Goal: Transaction & Acquisition: Purchase product/service

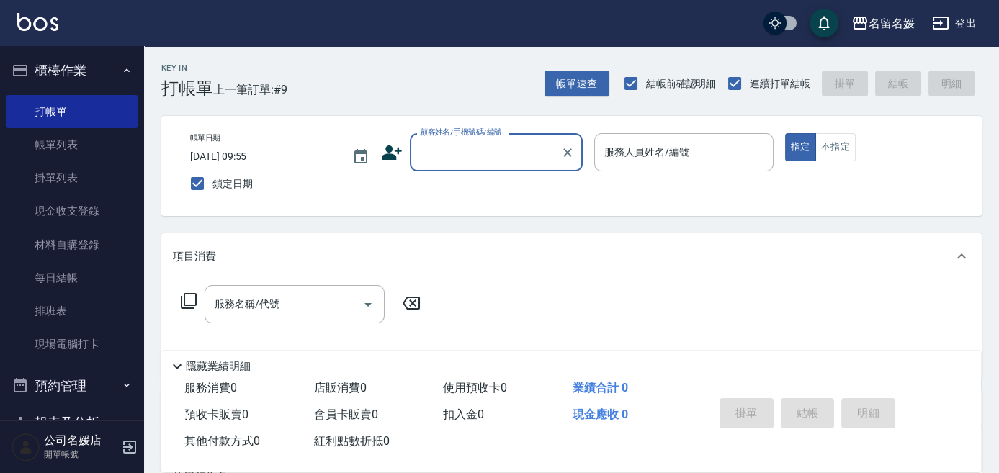
click at [490, 146] on input "顧客姓名/手機號碼/編號" at bounding box center [485, 152] width 138 height 25
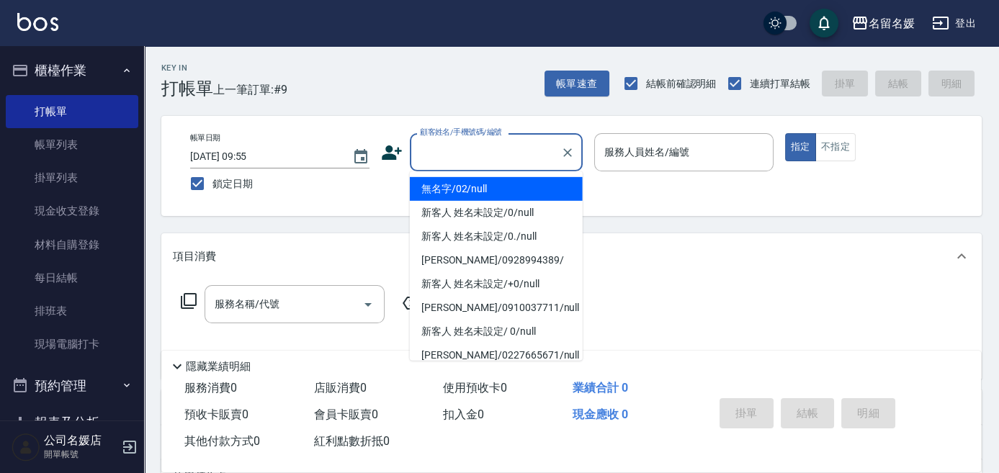
click at [482, 193] on li "無名字/02/null" at bounding box center [496, 189] width 173 height 24
type input "無名字/02/null"
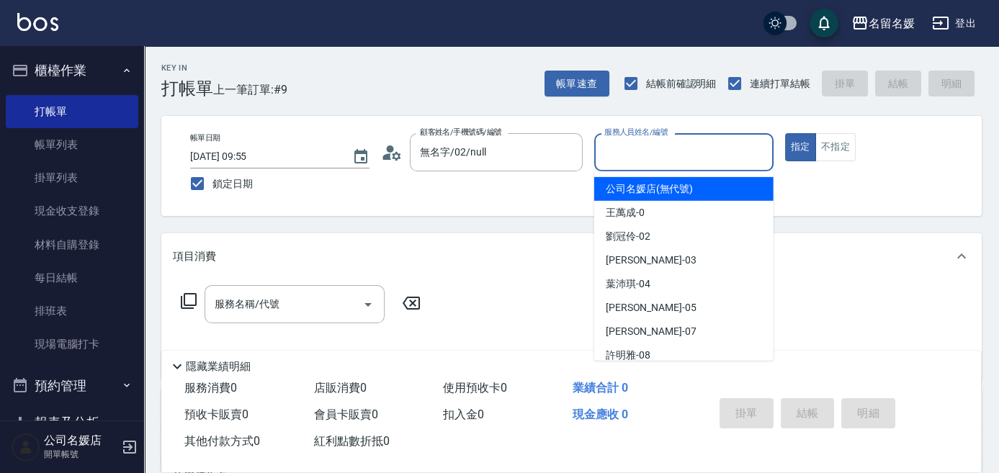
click at [651, 148] on input "服務人員姓名/編號" at bounding box center [684, 152] width 166 height 25
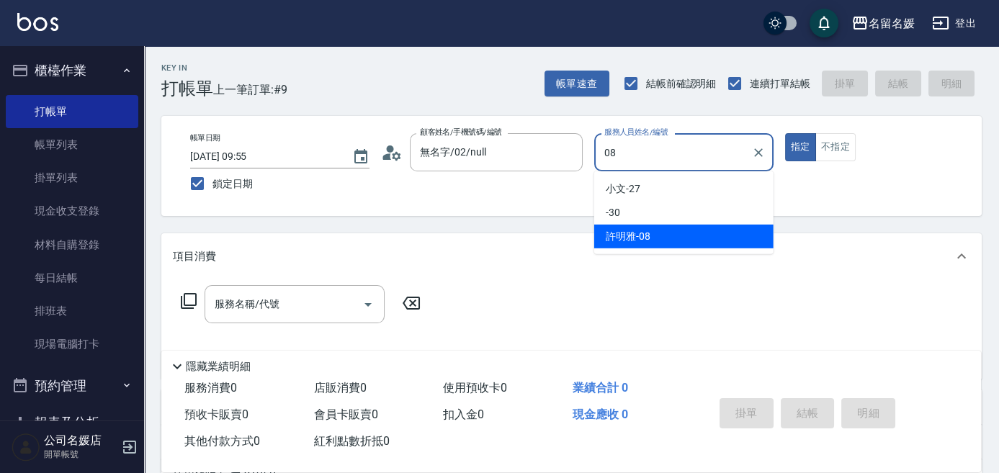
click at [663, 235] on div "[PERSON_NAME]-08" at bounding box center [683, 237] width 179 height 24
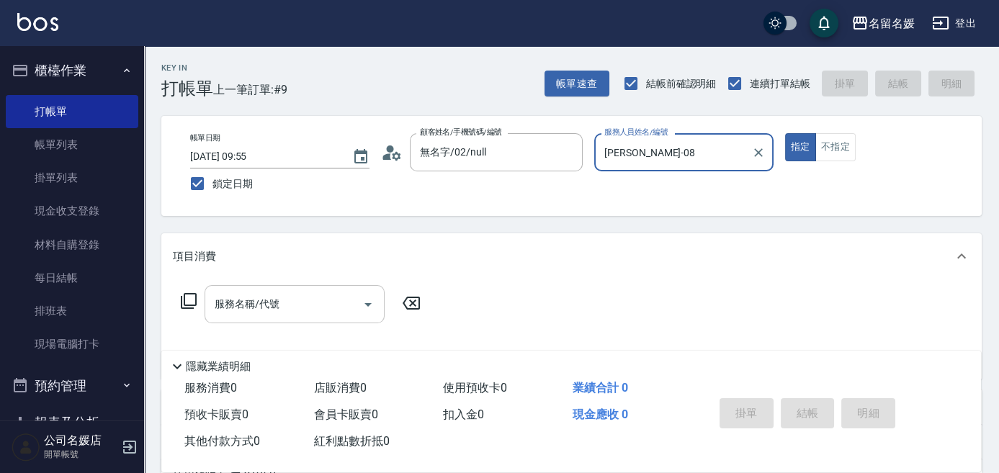
type input "[PERSON_NAME]-08"
drag, startPoint x: 347, startPoint y: 304, endPoint x: 347, endPoint y: 295, distance: 9.4
click at [347, 295] on input "服務名稱/代號" at bounding box center [283, 304] width 145 height 25
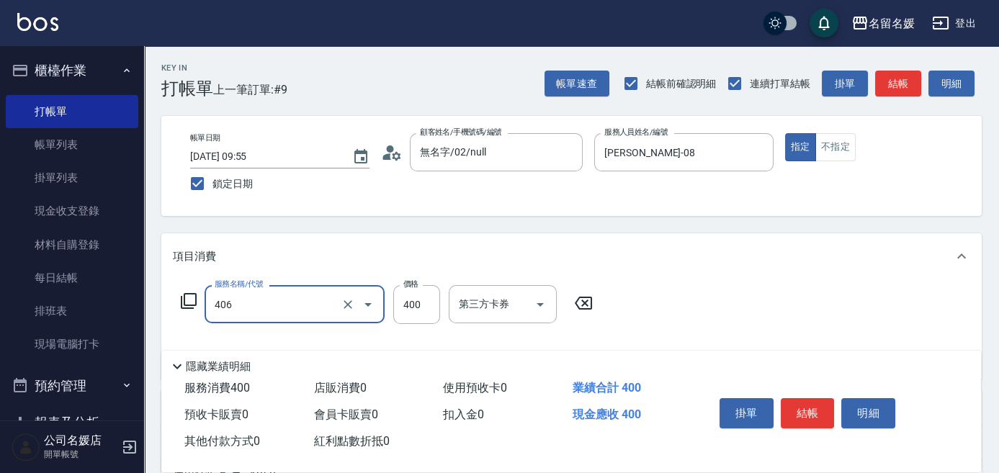
drag, startPoint x: 331, startPoint y: 309, endPoint x: 332, endPoint y: 328, distance: 19.5
click at [331, 310] on input "406" at bounding box center [274, 304] width 127 height 25
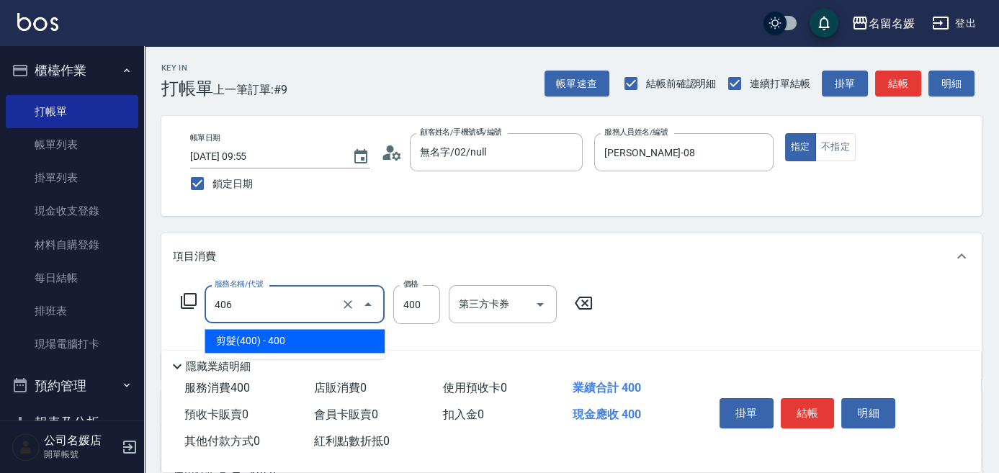
click at [330, 339] on span "剪髮(400) - 400" at bounding box center [295, 341] width 180 height 24
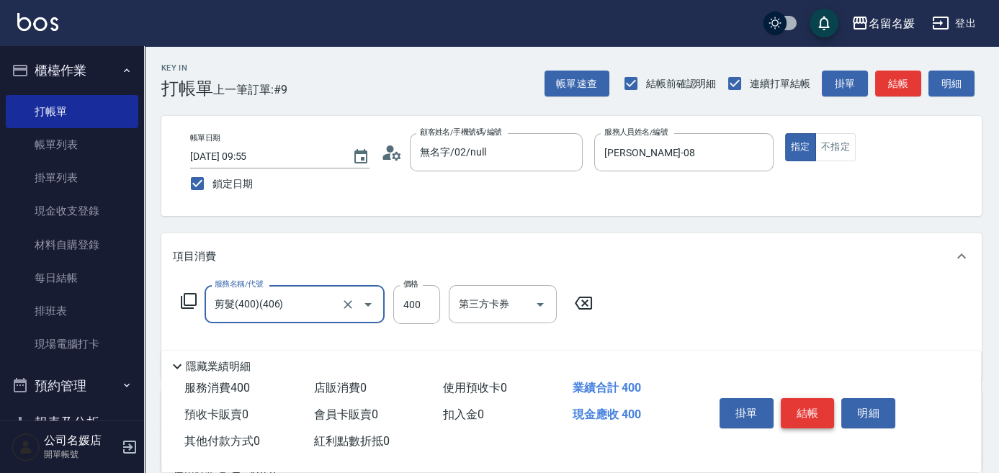
type input "剪髮(400)(406)"
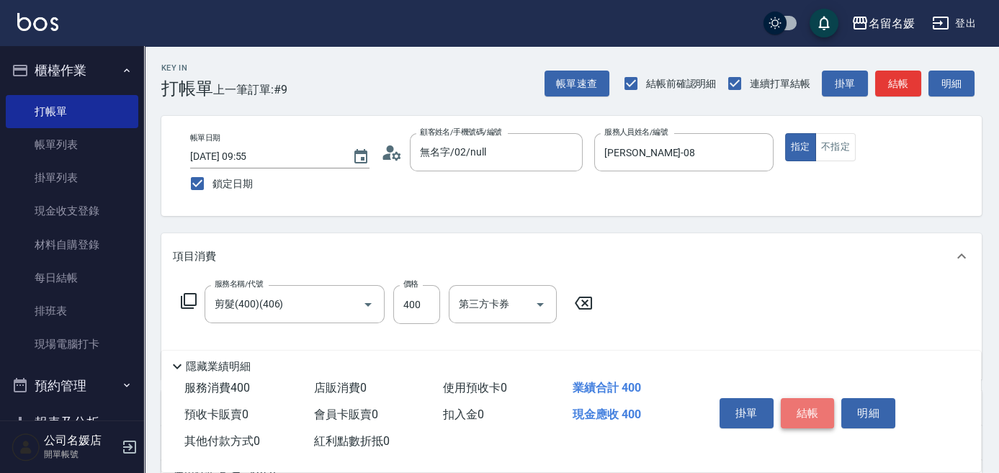
click at [797, 413] on button "結帳" at bounding box center [808, 413] width 54 height 30
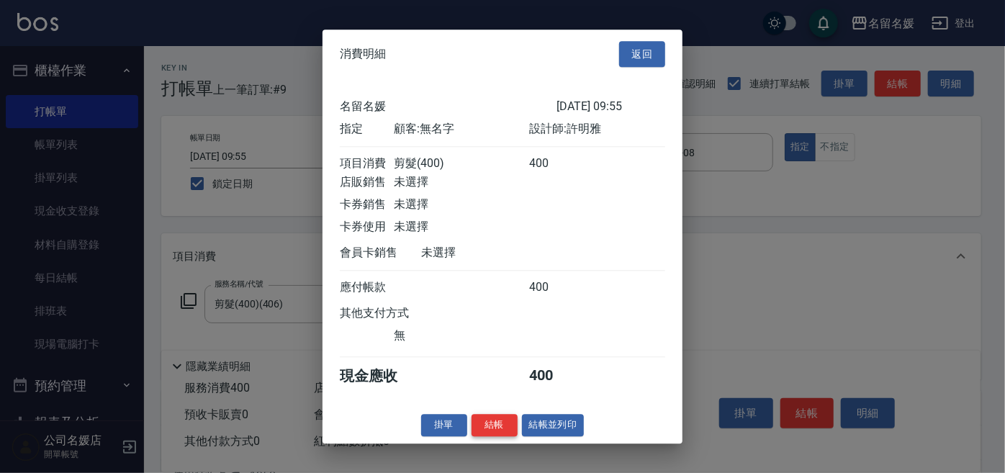
click at [506, 435] on button "結帳" at bounding box center [495, 425] width 46 height 22
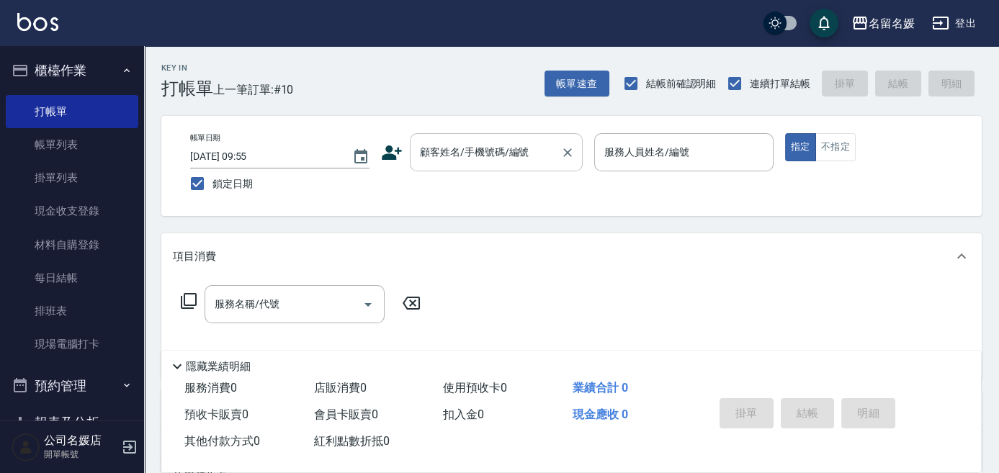
click at [467, 151] on input "顧客姓名/手機號碼/編號" at bounding box center [485, 152] width 138 height 25
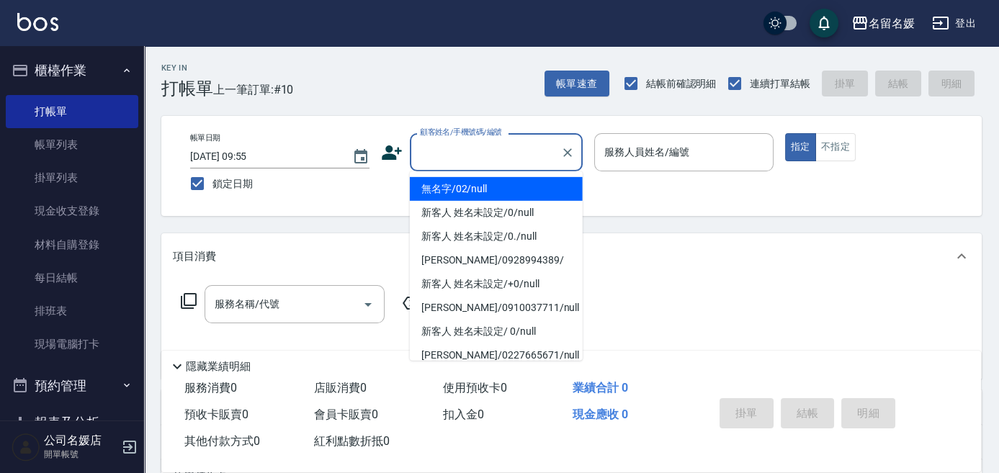
click at [466, 192] on li "無名字/02/null" at bounding box center [496, 189] width 173 height 24
type input "無名字/02/null"
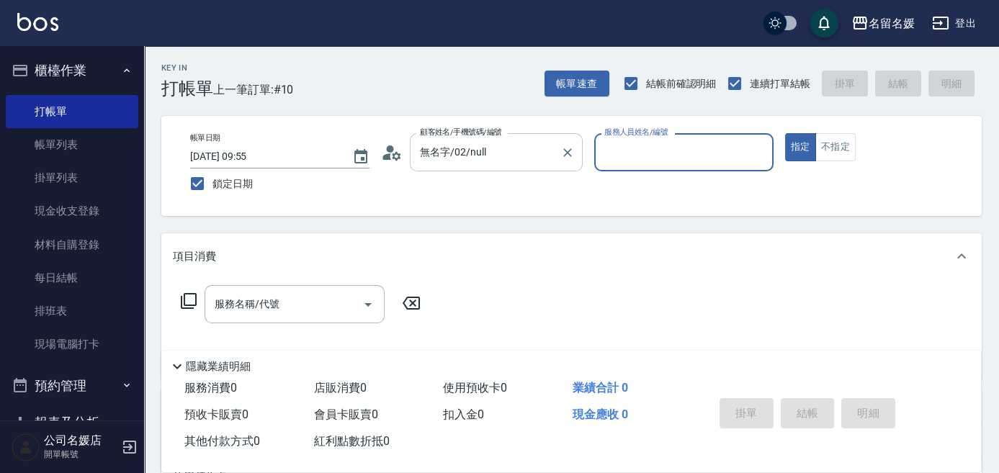
drag, startPoint x: 631, startPoint y: 149, endPoint x: 576, endPoint y: 153, distance: 54.9
click at [631, 148] on input "服務人員姓名/編號" at bounding box center [684, 152] width 166 height 25
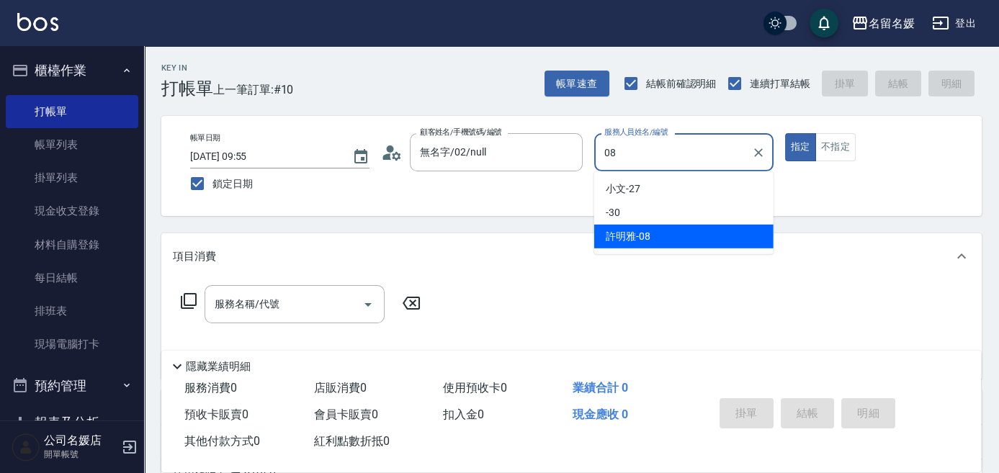
click at [640, 243] on span "[PERSON_NAME]-08" at bounding box center [628, 236] width 45 height 15
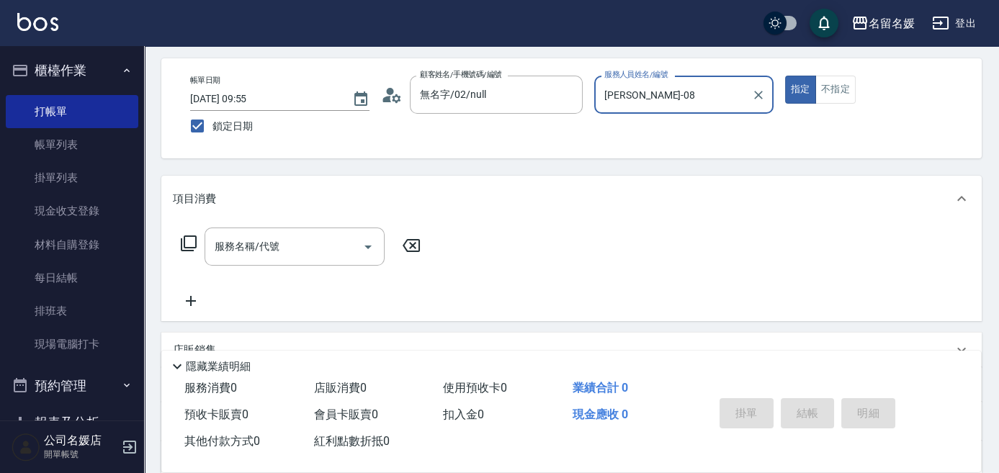
scroll to position [65, 0]
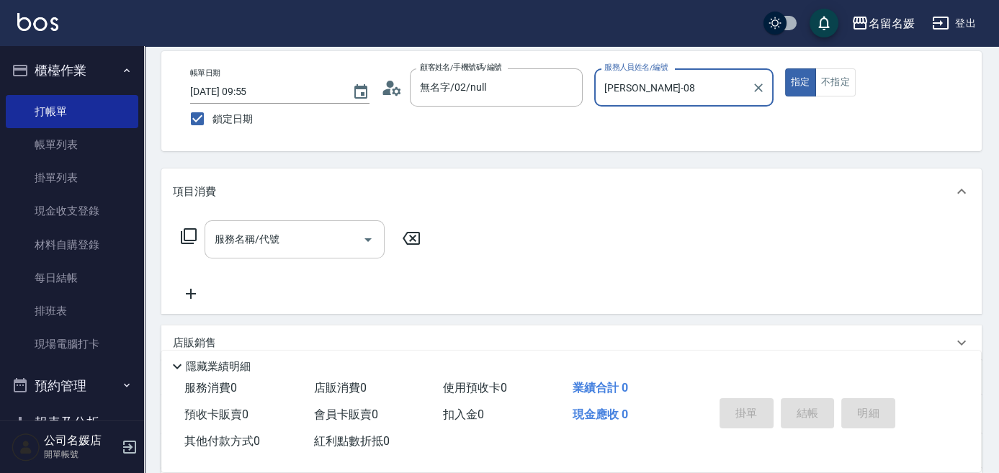
type input "[PERSON_NAME]-08"
click at [234, 240] on div "服務名稱/代號 服務名稱/代號" at bounding box center [295, 239] width 180 height 38
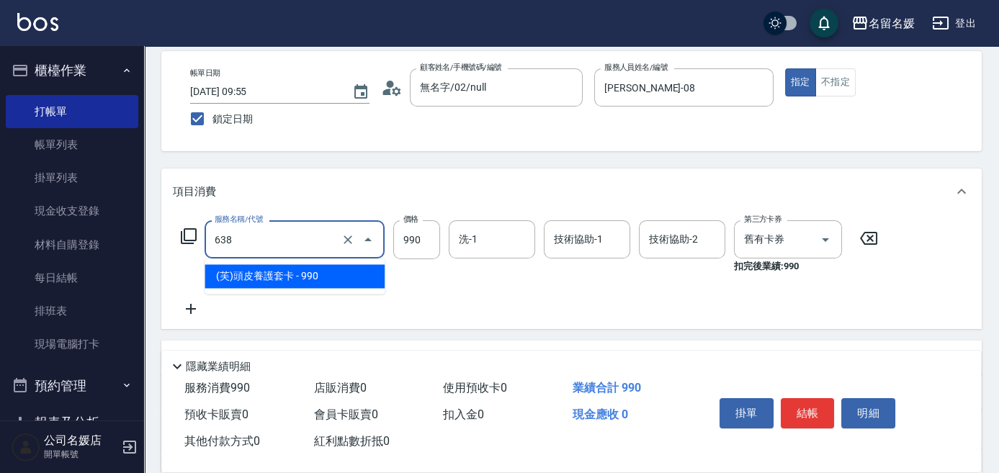
click at [278, 238] on input "638" at bounding box center [274, 239] width 127 height 25
click at [273, 270] on span "(芙)頭皮養護套卡 - 990" at bounding box center [295, 276] width 180 height 24
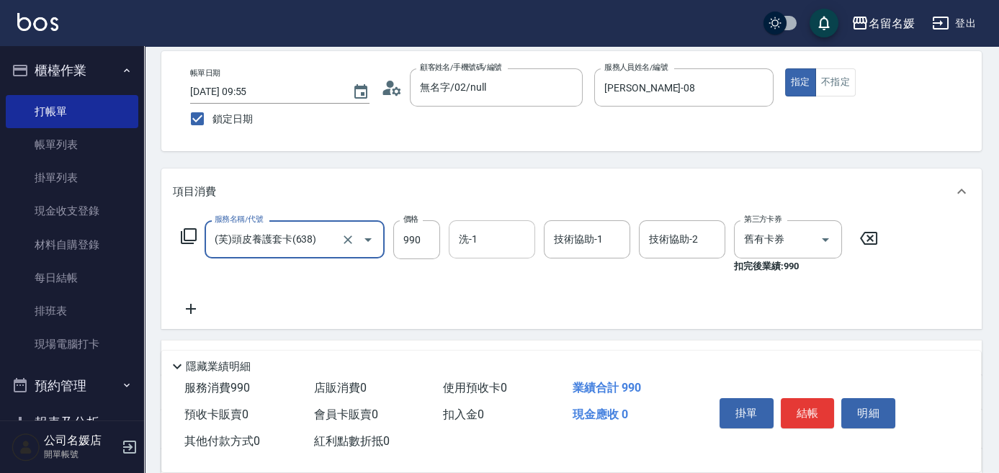
type input "(芙)頭皮養護套卡(638)"
click at [502, 233] on input "洗-1" at bounding box center [491, 239] width 73 height 25
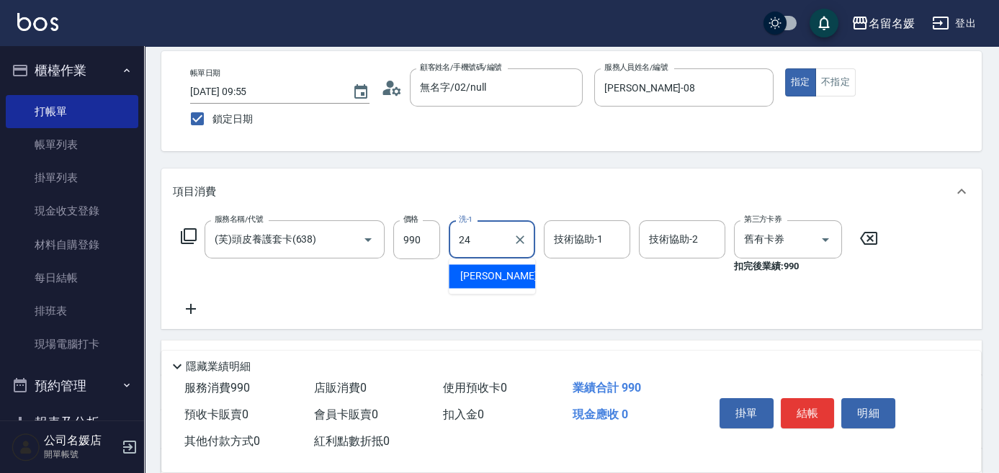
click at [519, 269] on div "[PERSON_NAME]-24" at bounding box center [492, 276] width 86 height 24
type input "[PERSON_NAME]-24"
click at [565, 241] on div "技術協助-1 技術協助-1" at bounding box center [587, 239] width 86 height 38
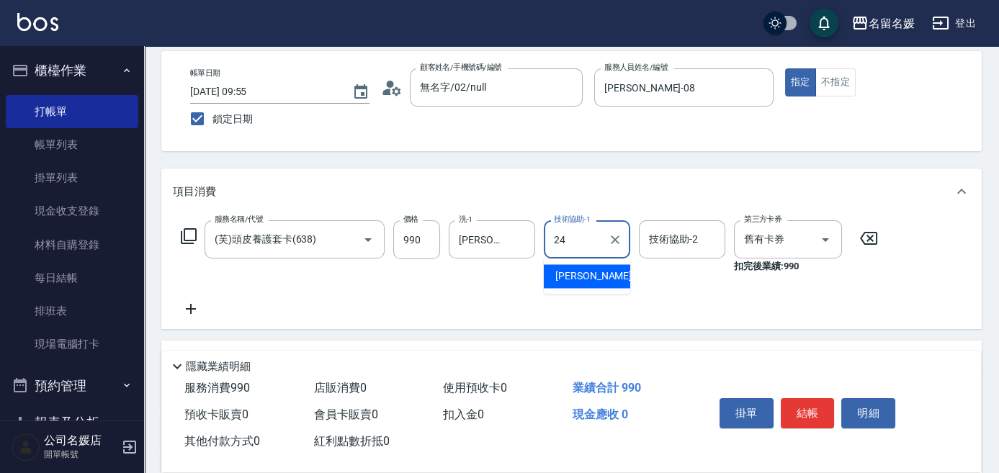
click at [560, 274] on span "[PERSON_NAME]-24" at bounding box center [600, 276] width 91 height 15
type input "[PERSON_NAME]-24"
click at [822, 404] on button "結帳" at bounding box center [808, 413] width 54 height 30
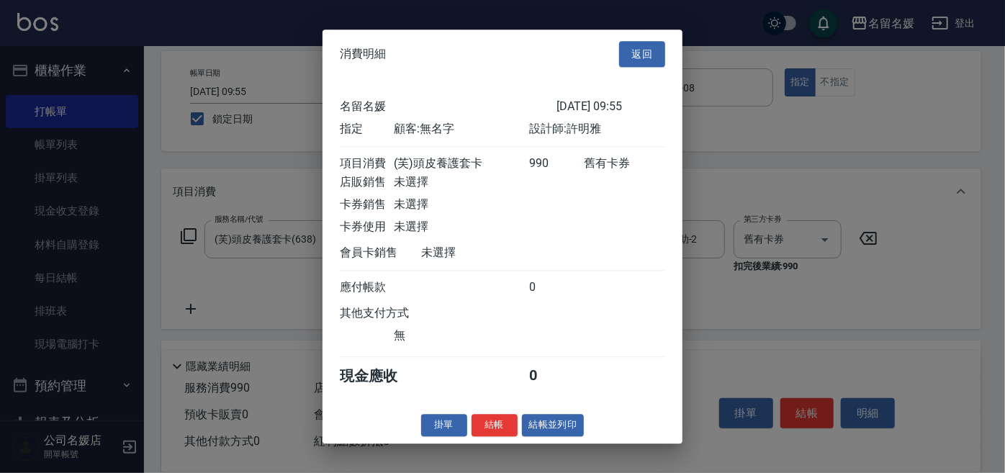
drag, startPoint x: 496, startPoint y: 431, endPoint x: 483, endPoint y: 398, distance: 35.6
click at [493, 431] on button "結帳" at bounding box center [495, 425] width 46 height 22
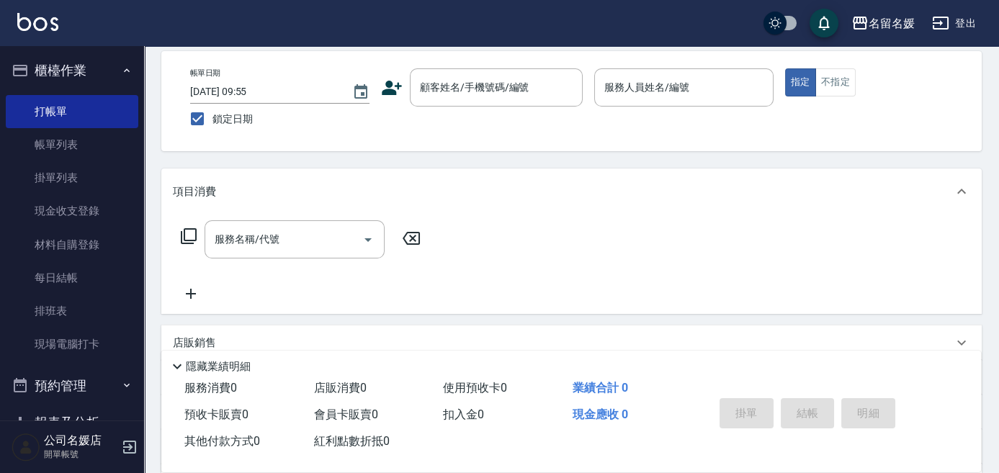
scroll to position [0, 0]
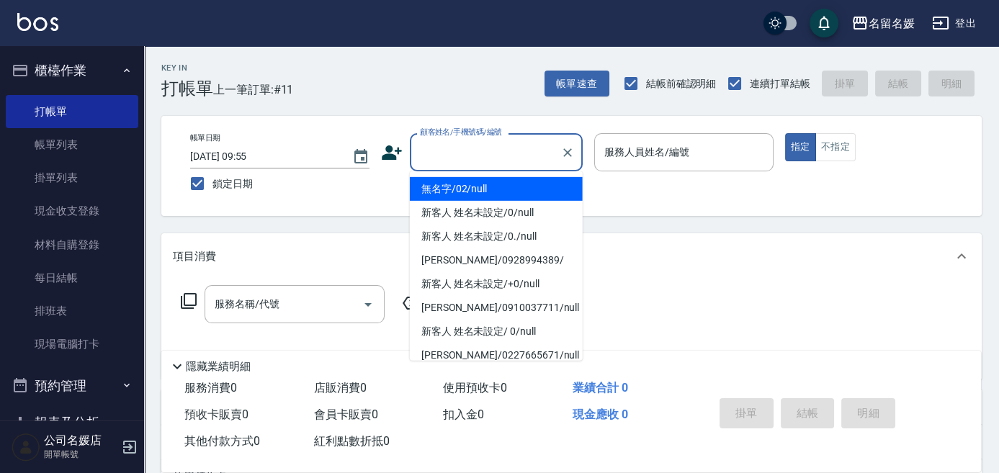
click at [485, 153] on input "顧客姓名/手機號碼/編號" at bounding box center [485, 152] width 138 height 25
drag, startPoint x: 483, startPoint y: 188, endPoint x: 644, endPoint y: 148, distance: 166.1
click at [497, 186] on li "無名字/02/null" at bounding box center [496, 189] width 173 height 24
click at [642, 150] on label "服務人員姓名/編號" at bounding box center [646, 152] width 85 height 14
click at [642, 150] on input "服務人員姓名/編號" at bounding box center [684, 152] width 166 height 25
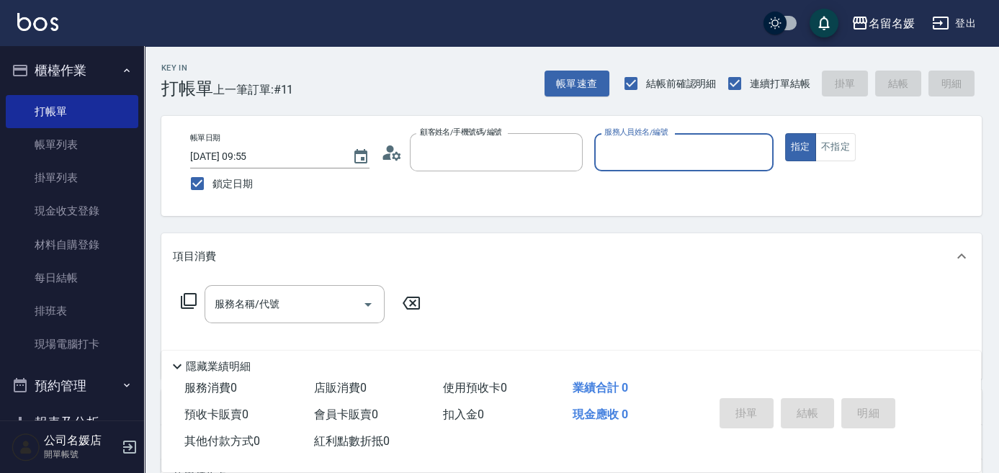
type input "無名字/02/null"
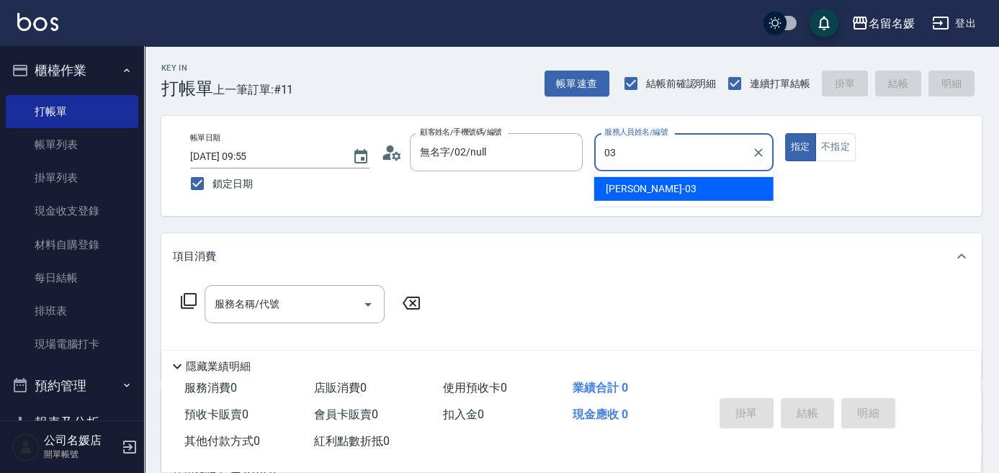
type input "03"
type button "true"
type input "[PERSON_NAME]-03"
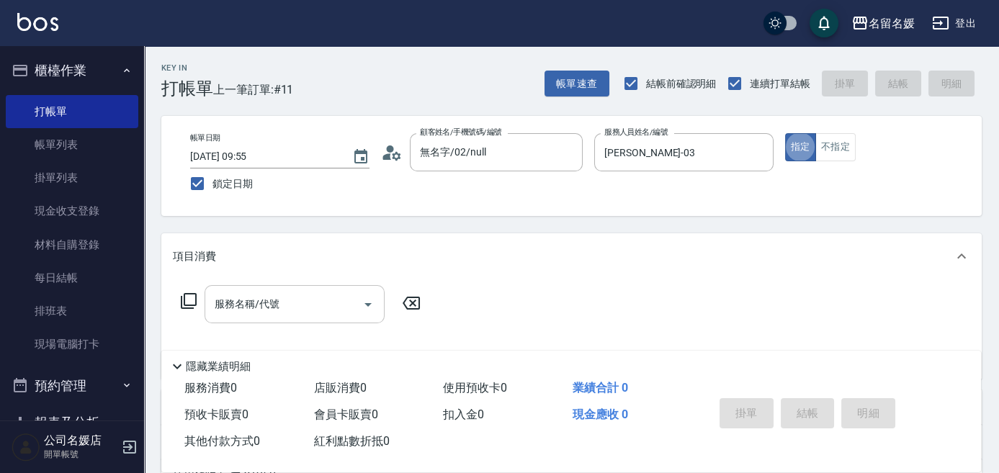
click at [287, 305] on input "服務名稱/代號" at bounding box center [283, 304] width 145 height 25
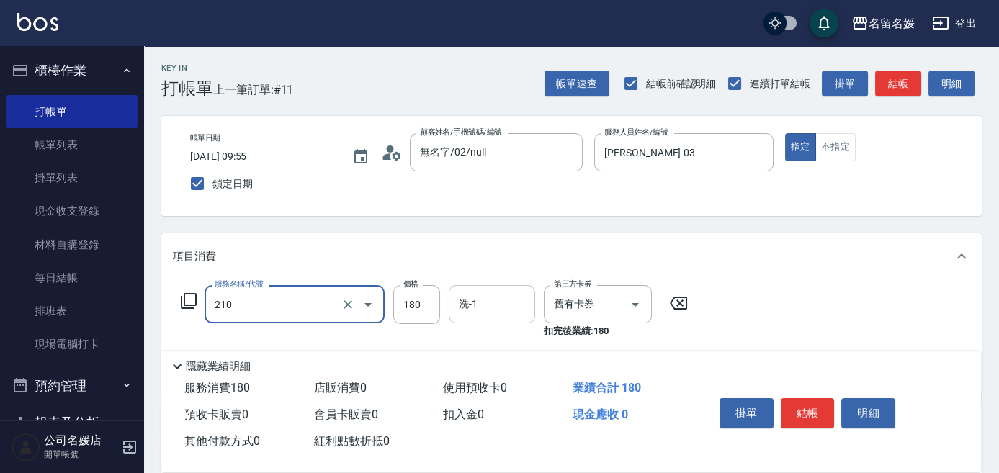
click at [498, 307] on input "洗-1" at bounding box center [491, 304] width 73 height 25
type input "洗券-(卡)180(210)"
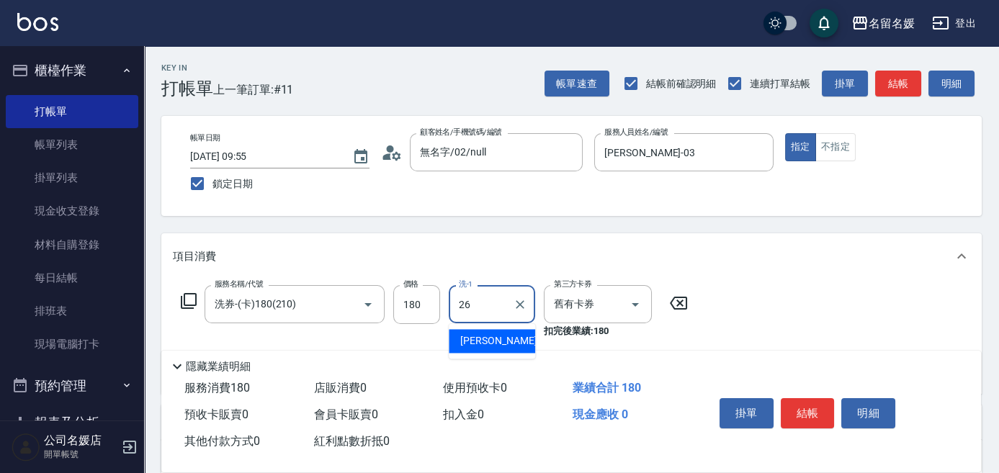
type input "[PERSON_NAME]-26"
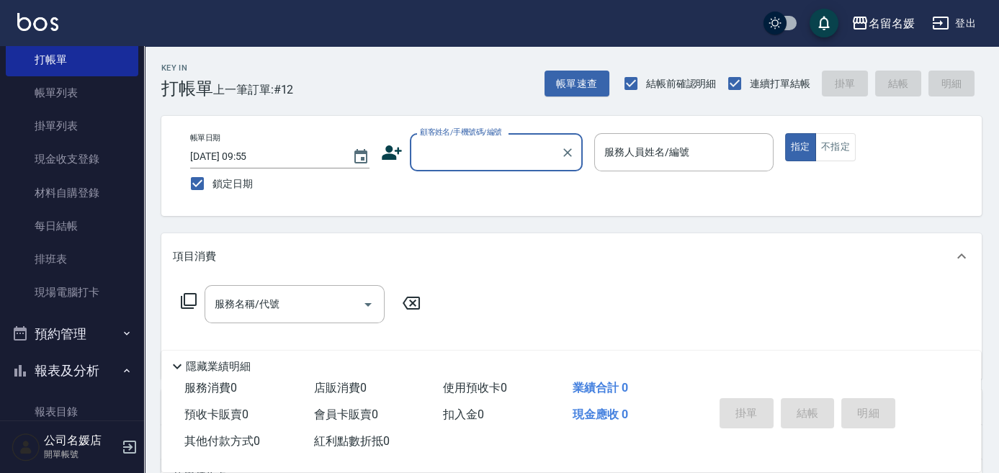
scroll to position [327, 0]
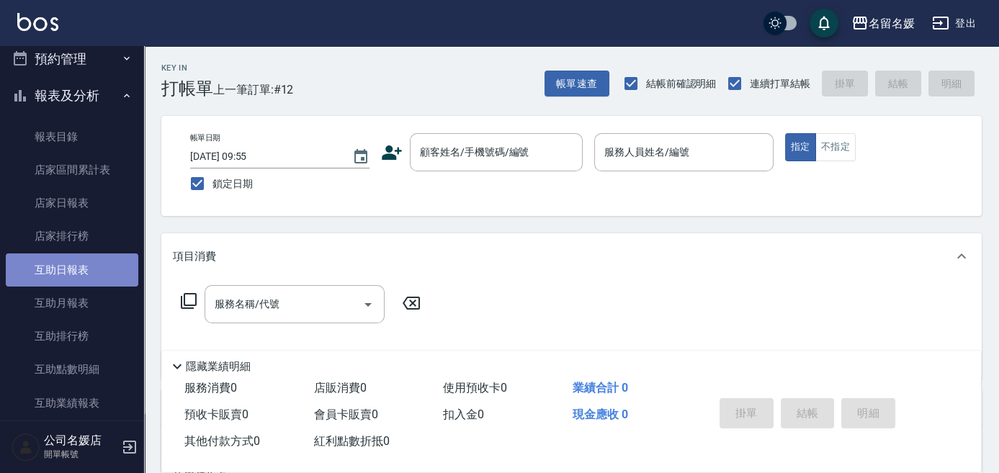
click at [99, 268] on link "互助日報表" at bounding box center [72, 270] width 133 height 33
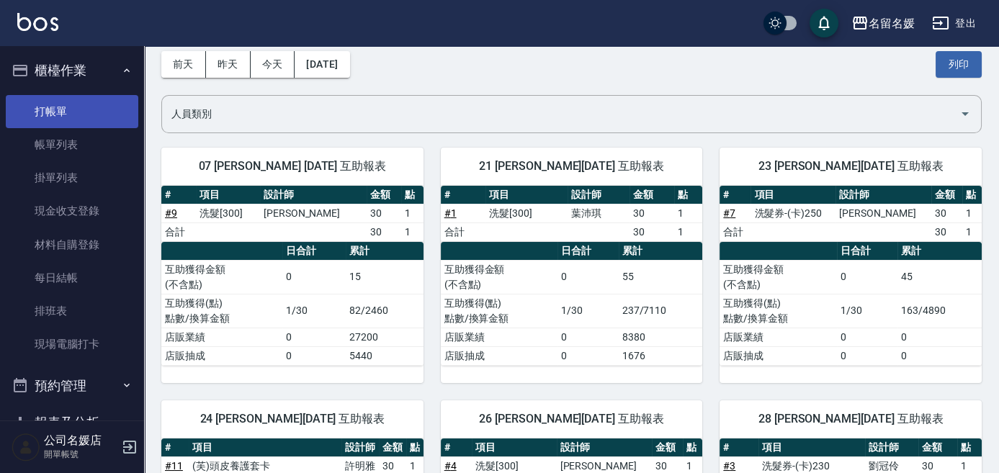
click at [76, 112] on link "打帳單" at bounding box center [72, 111] width 133 height 33
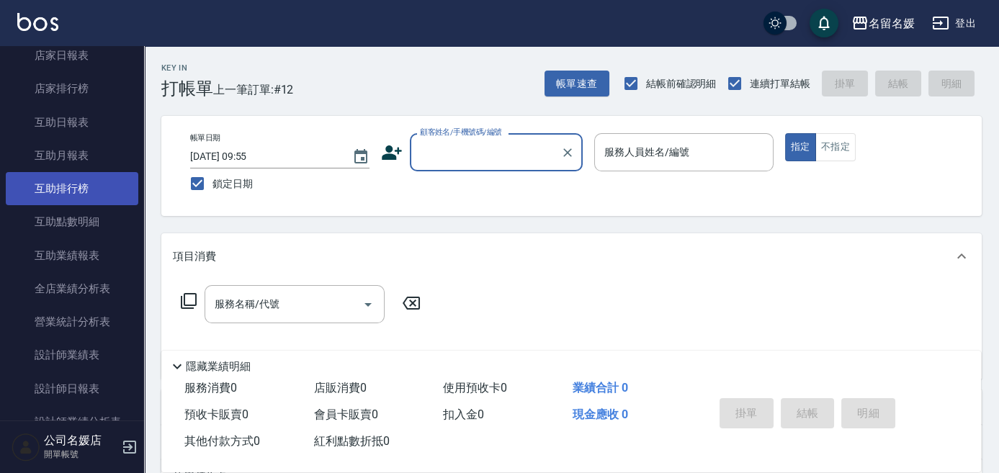
scroll to position [524, 0]
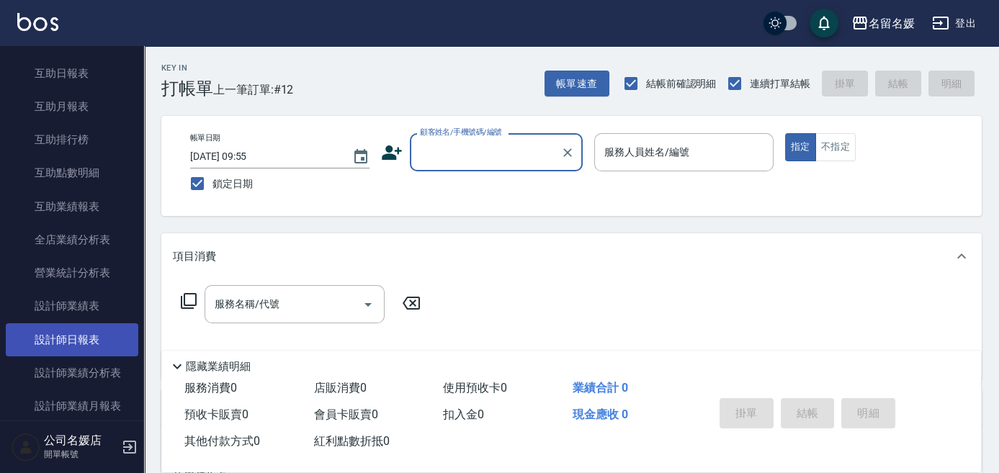
click at [79, 337] on link "設計師日報表" at bounding box center [72, 339] width 133 height 33
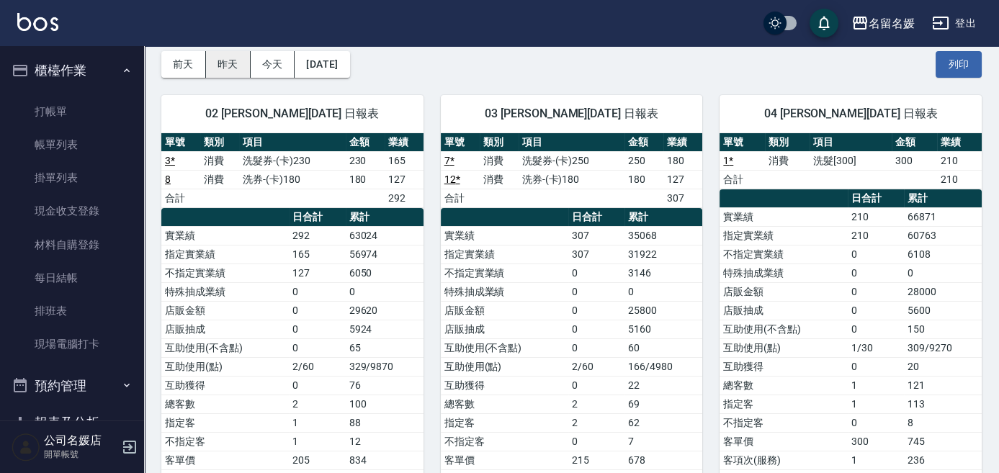
click at [220, 60] on button "昨天" at bounding box center [228, 64] width 45 height 27
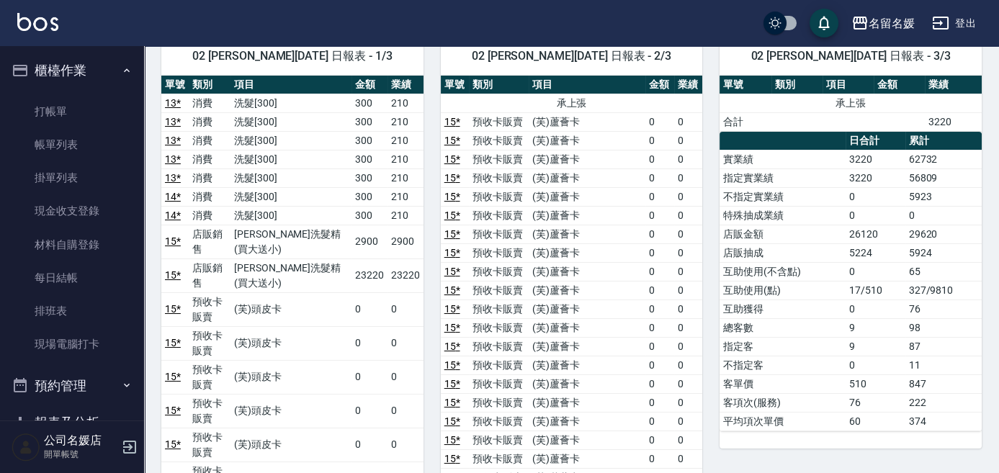
scroll to position [65, 0]
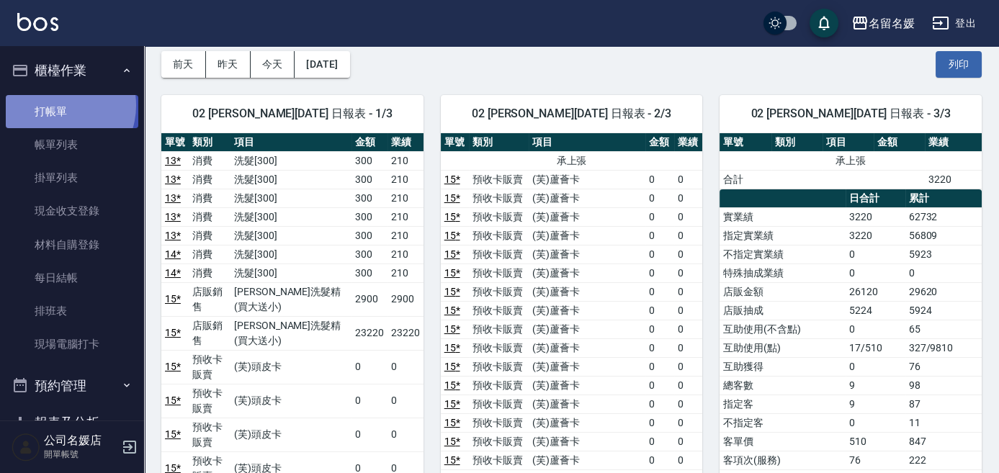
click at [55, 105] on link "打帳單" at bounding box center [72, 111] width 133 height 33
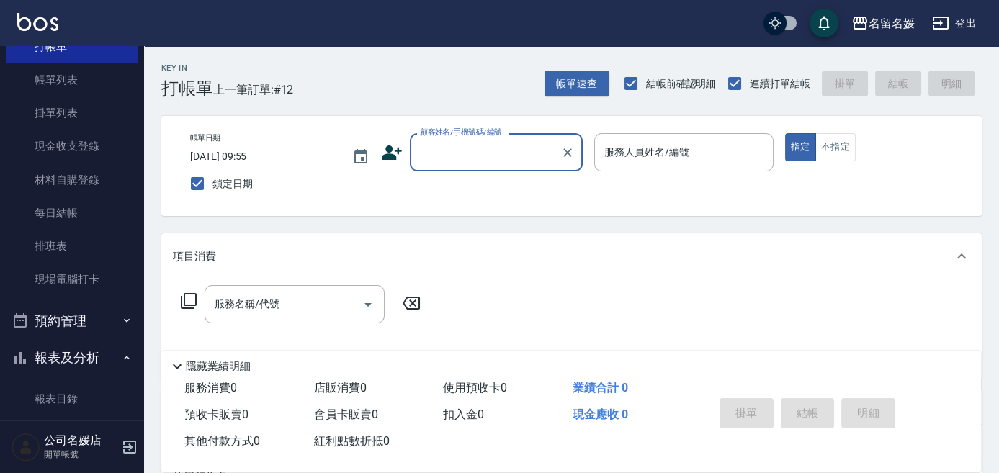
scroll to position [65, 0]
click at [587, 89] on button "帳單速查" at bounding box center [576, 84] width 65 height 27
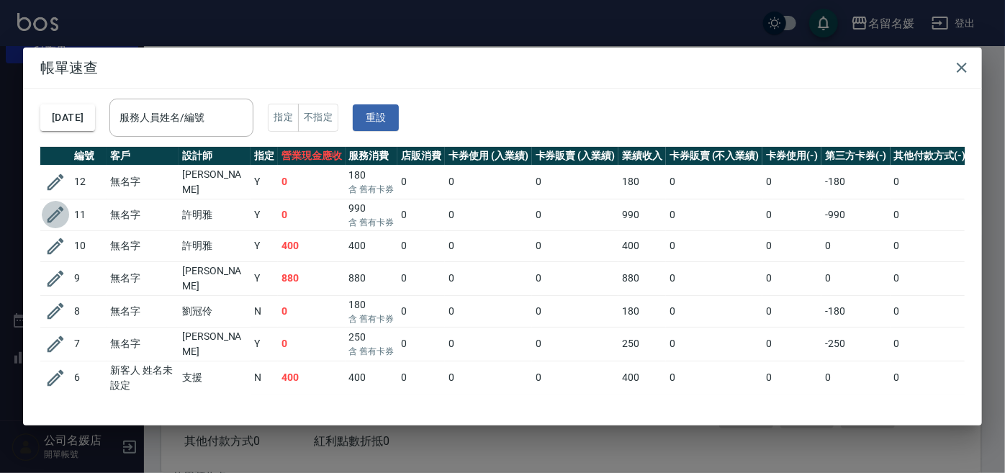
click at [55, 210] on icon "button" at bounding box center [56, 215] width 17 height 17
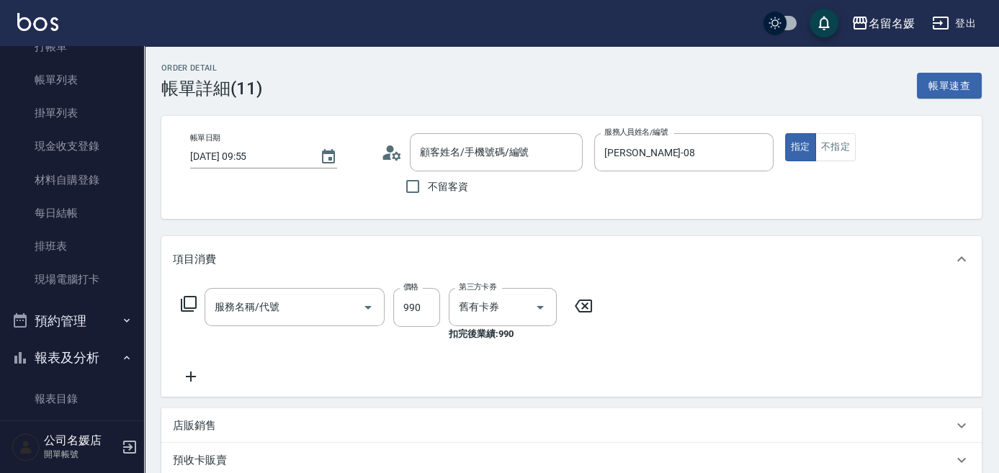
type input "[DATE] 09:55"
type input "[PERSON_NAME]-08"
type input "無名字/02/null"
type input "(芙)頭皮養護套卡(638)"
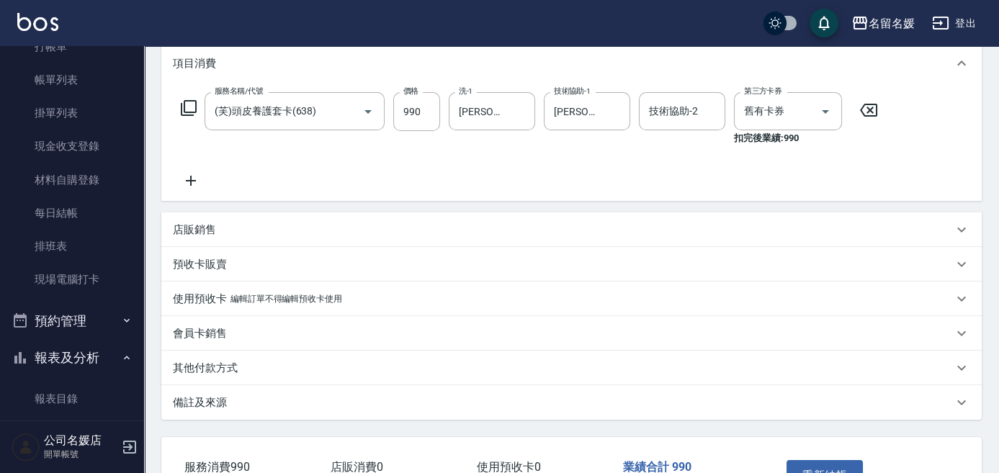
click at [186, 228] on p "店販銷售" at bounding box center [194, 230] width 43 height 15
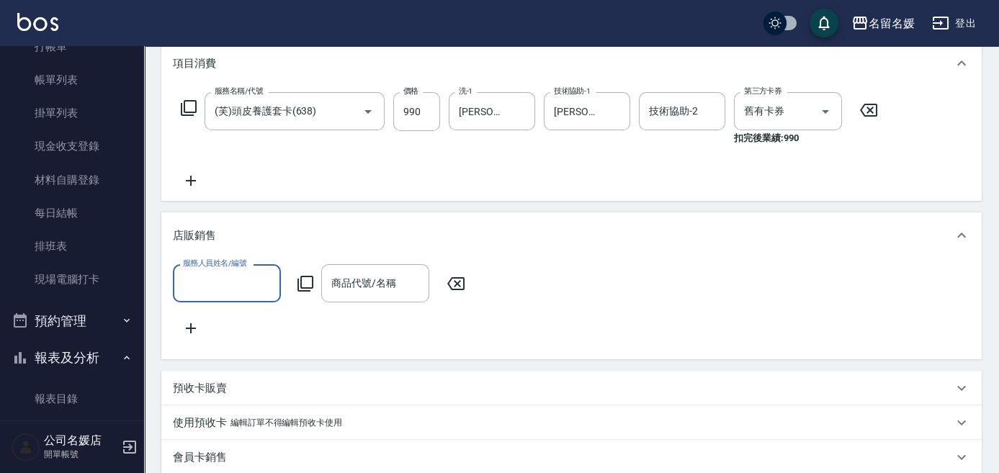
scroll to position [0, 0]
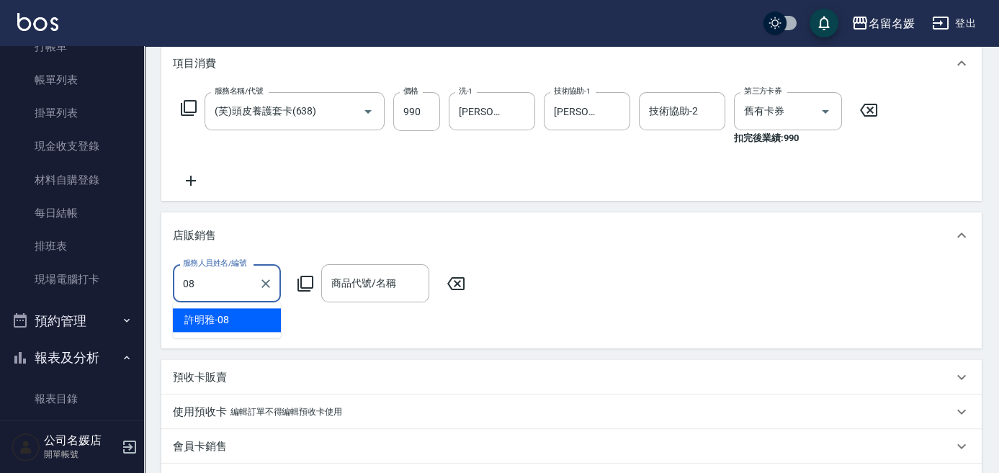
click at [238, 322] on div "[PERSON_NAME]-08" at bounding box center [227, 320] width 108 height 24
type input "[PERSON_NAME]-08"
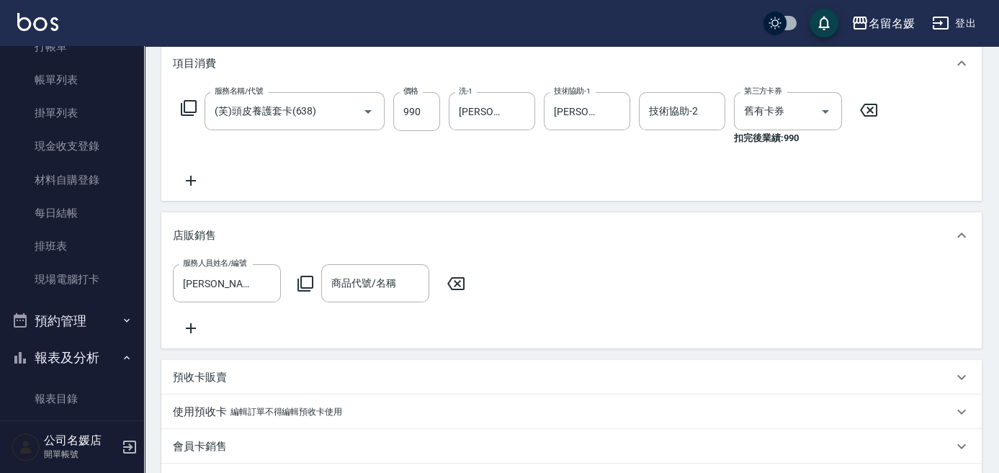
click at [302, 280] on icon at bounding box center [305, 283] width 17 height 17
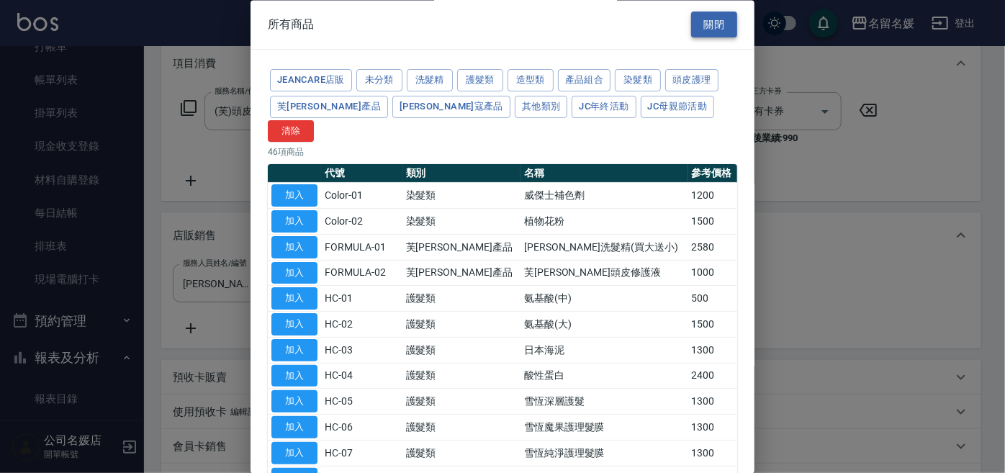
click at [704, 22] on button "關閉" at bounding box center [714, 25] width 46 height 27
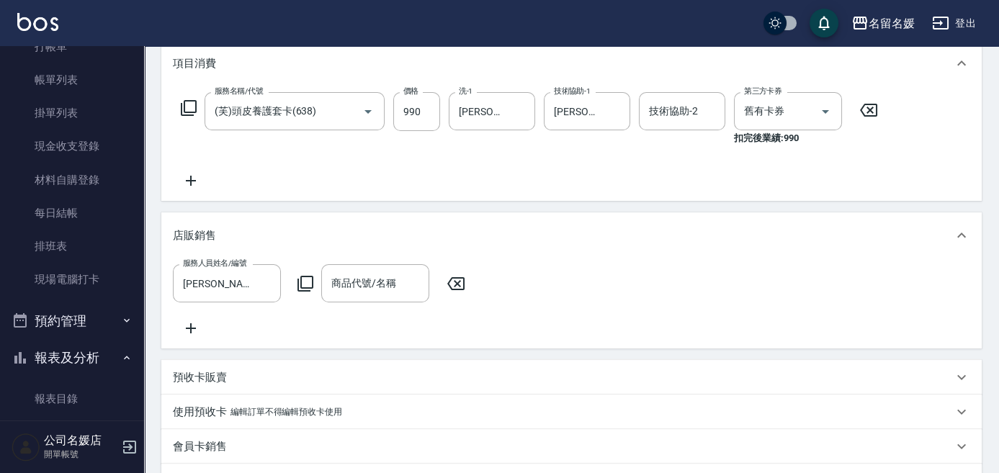
scroll to position [261, 0]
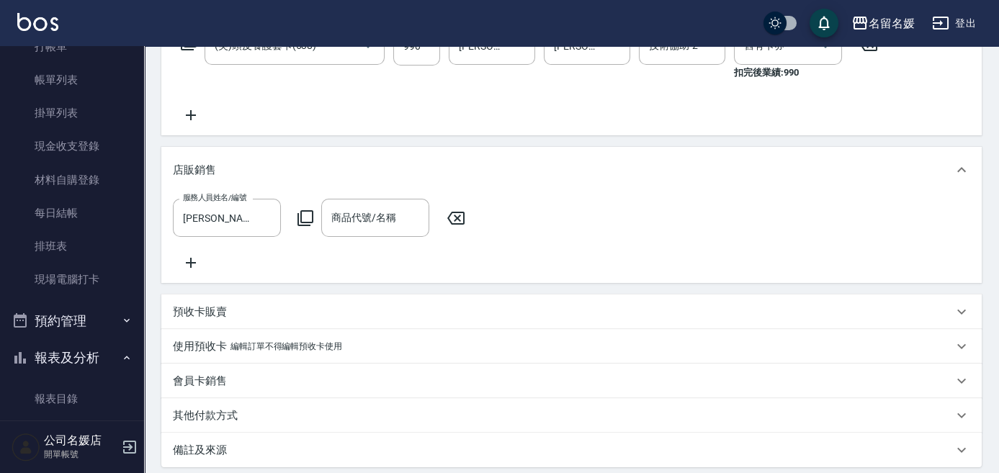
click at [302, 214] on icon at bounding box center [305, 218] width 17 height 17
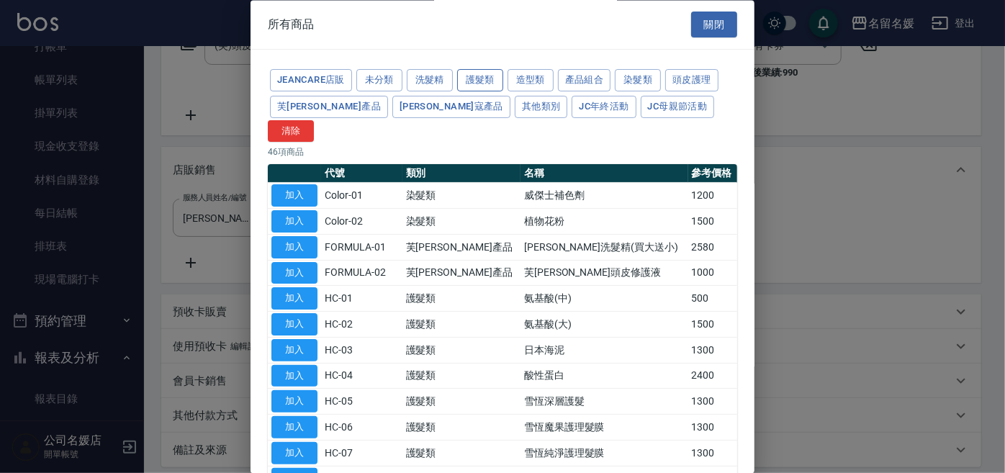
click at [490, 84] on button "護髮類" at bounding box center [480, 81] width 46 height 22
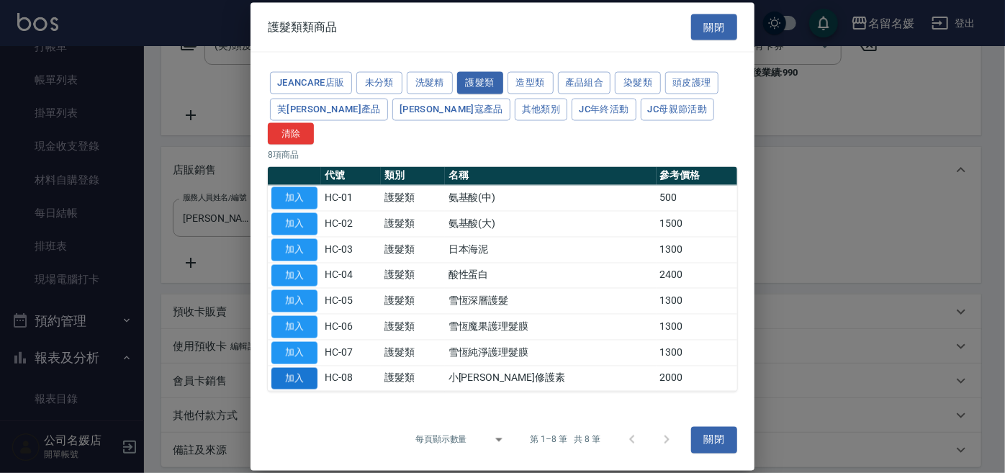
click at [303, 367] on button "加入" at bounding box center [295, 378] width 46 height 22
type input "小[PERSON_NAME]修護素"
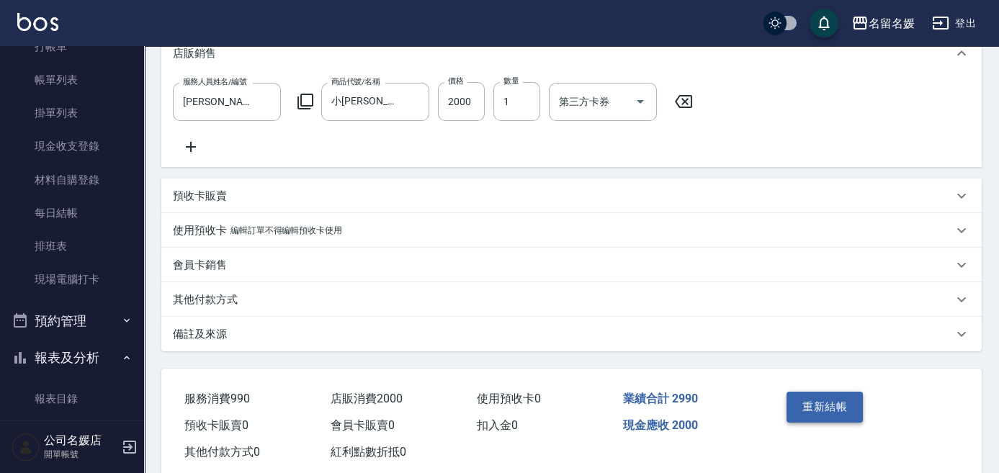
scroll to position [393, 0]
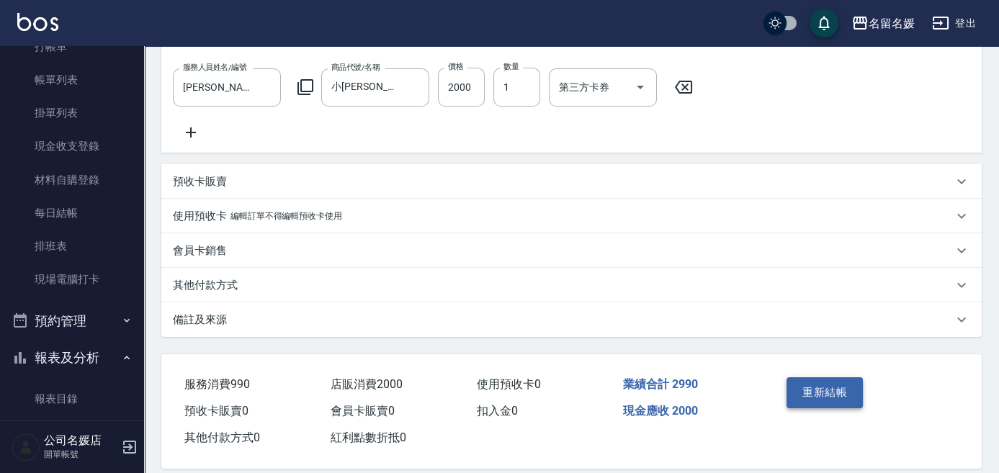
click at [818, 405] on button "重新結帳" at bounding box center [824, 392] width 76 height 30
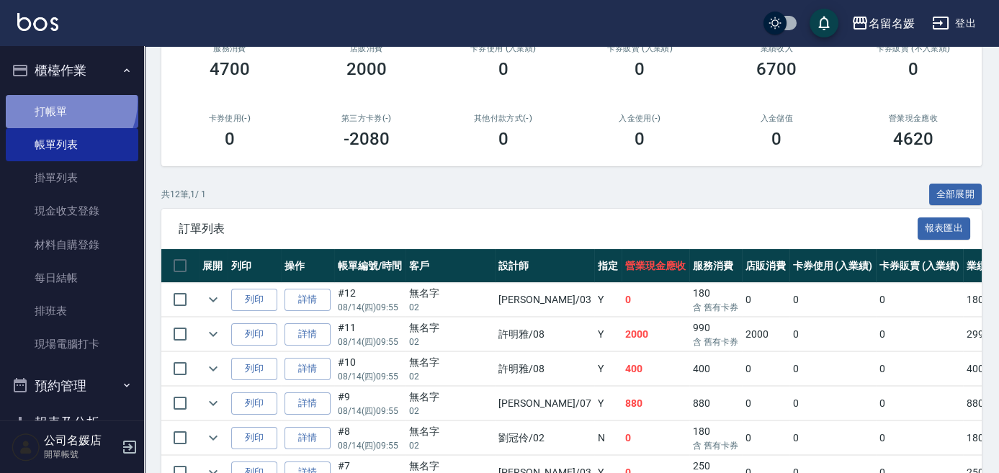
click at [63, 102] on link "打帳單" at bounding box center [72, 111] width 133 height 33
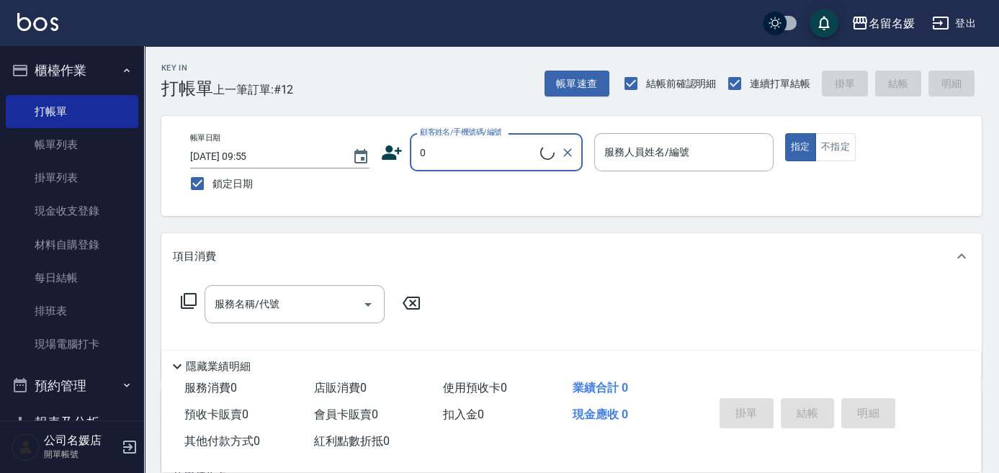
type input "0"
type input "02"
type input "無名字/02/null"
type input "02"
type button "true"
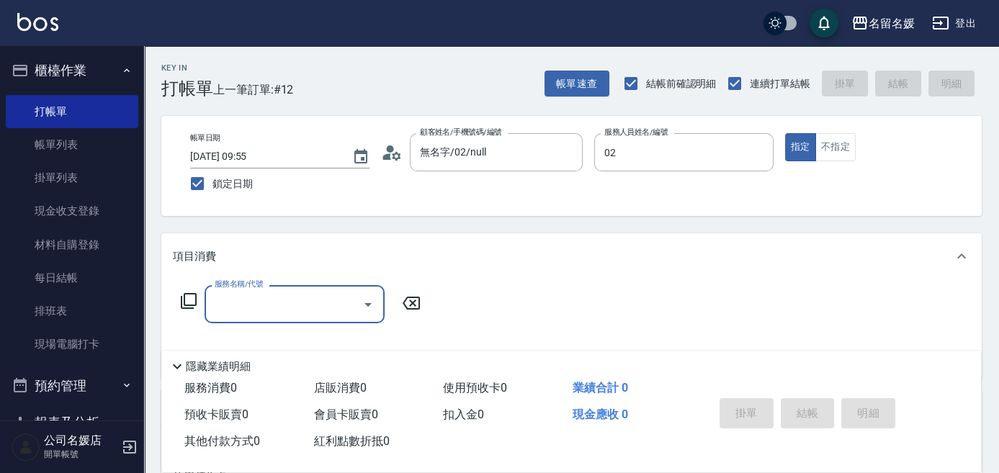
type input "[PERSON_NAME]-02"
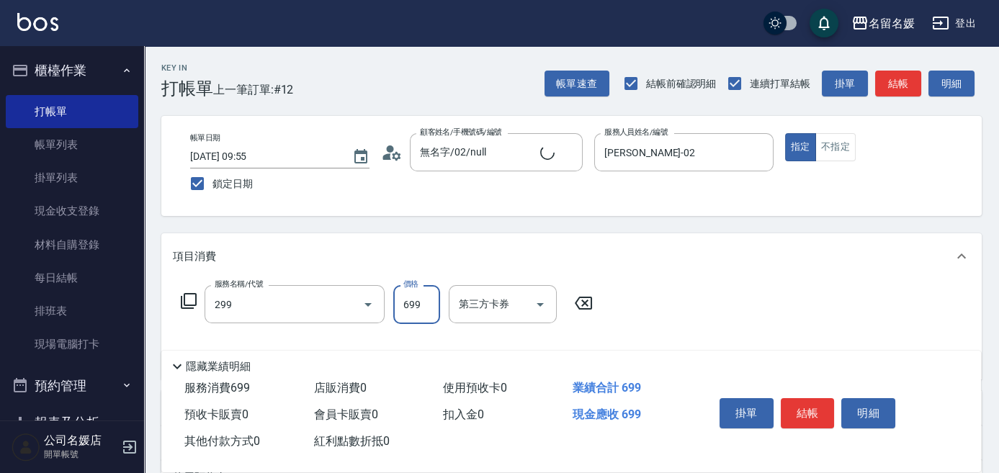
type input "滾珠洗髮699(299)"
type input "新客人 姓名未設定/0/null"
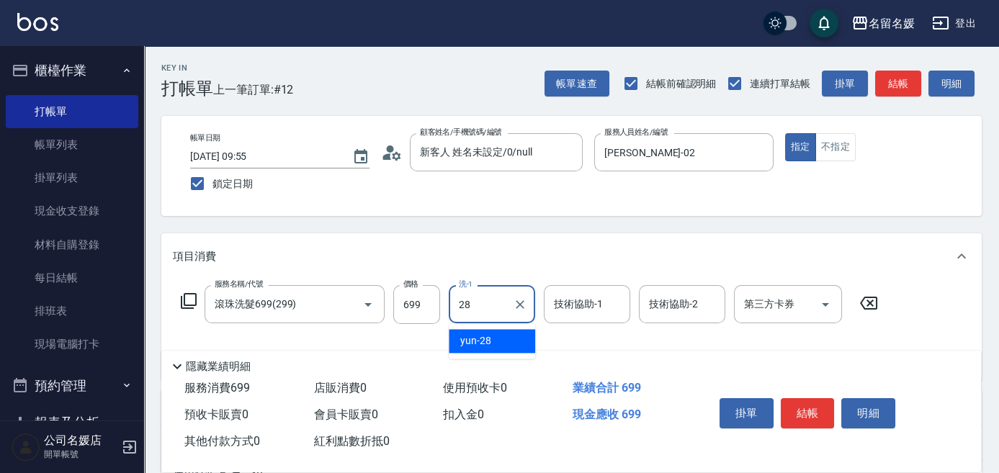
type input "yun-28"
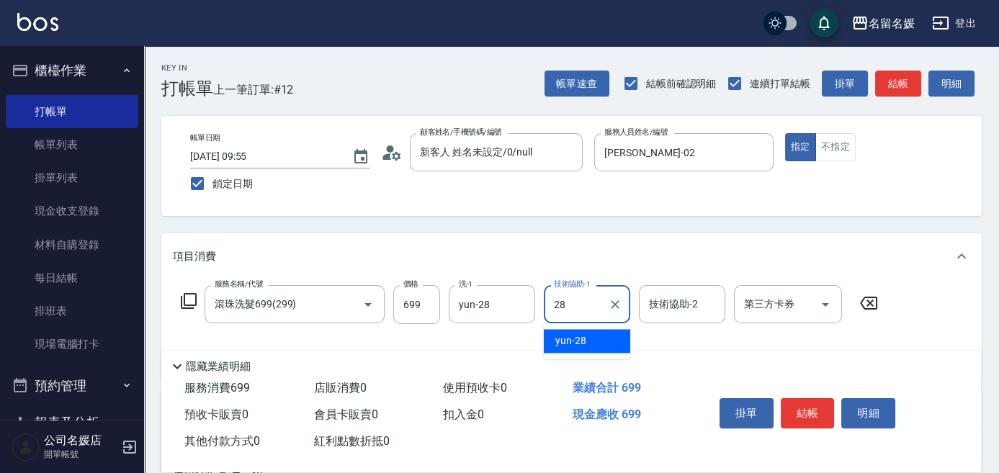
type input "yun-28"
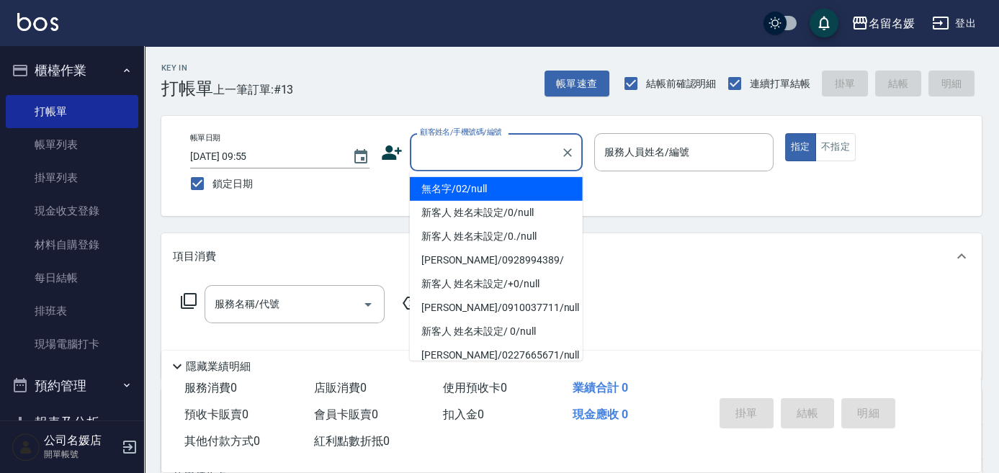
drag, startPoint x: 462, startPoint y: 148, endPoint x: 493, endPoint y: 171, distance: 38.6
click at [462, 148] on input "顧客姓名/手機號碼/編號" at bounding box center [485, 152] width 138 height 25
drag, startPoint x: 498, startPoint y: 186, endPoint x: 636, endPoint y: 147, distance: 143.6
click at [502, 186] on li "無名字/02/null" at bounding box center [496, 189] width 173 height 24
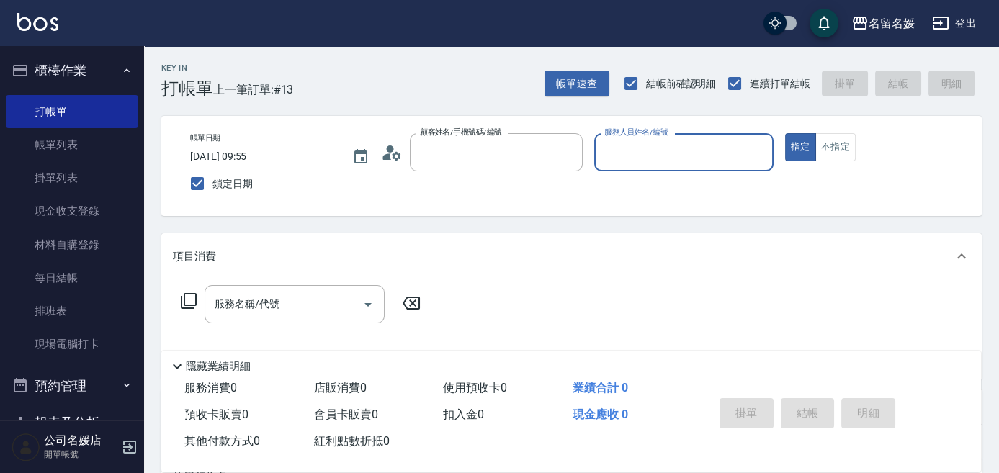
type input "無名字/02/null"
drag, startPoint x: 636, startPoint y: 147, endPoint x: 629, endPoint y: 134, distance: 14.5
click at [637, 145] on div "服務人員姓名/編號 服務人員姓名/編號" at bounding box center [683, 152] width 179 height 38
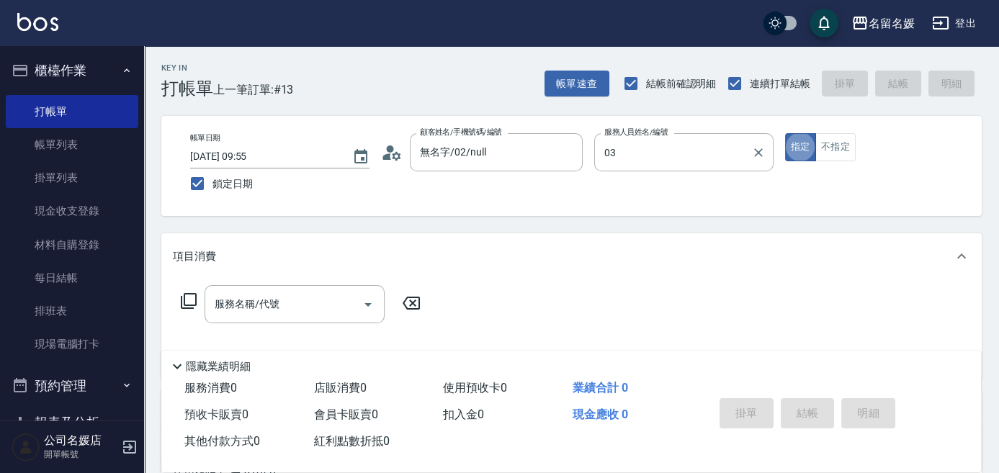
type input "[PERSON_NAME]-03"
click at [840, 153] on button "不指定" at bounding box center [835, 147] width 40 height 28
click at [272, 310] on div "服務名稱/代號 服務名稱/代號" at bounding box center [295, 304] width 180 height 38
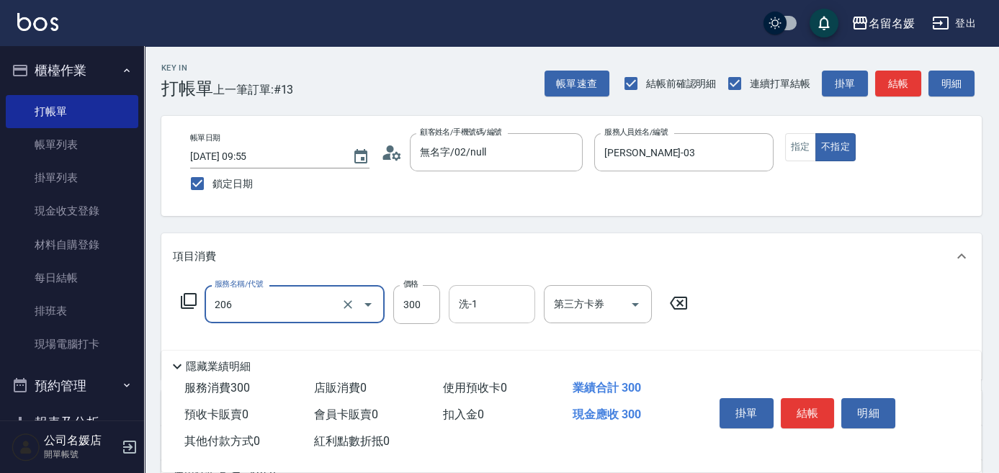
click at [478, 299] on input "洗-1" at bounding box center [491, 304] width 73 height 25
type input "洗髮[300](206)"
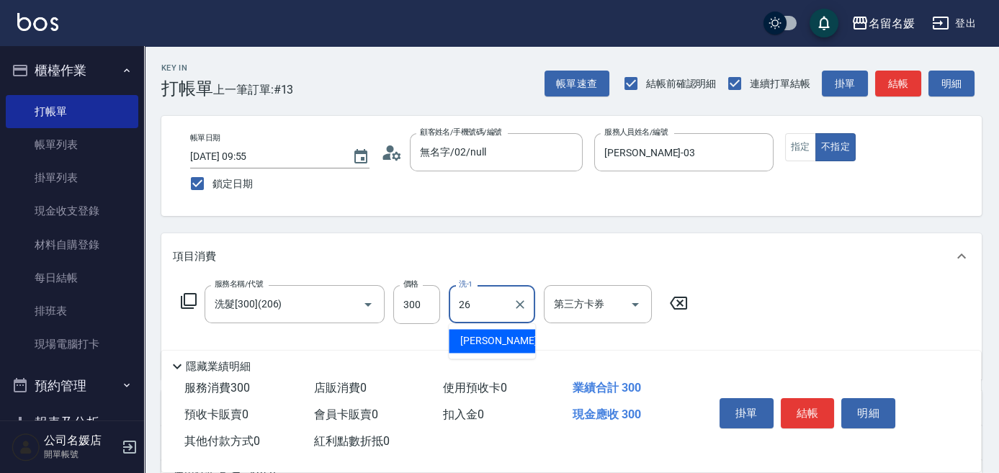
type input "[PERSON_NAME]-26"
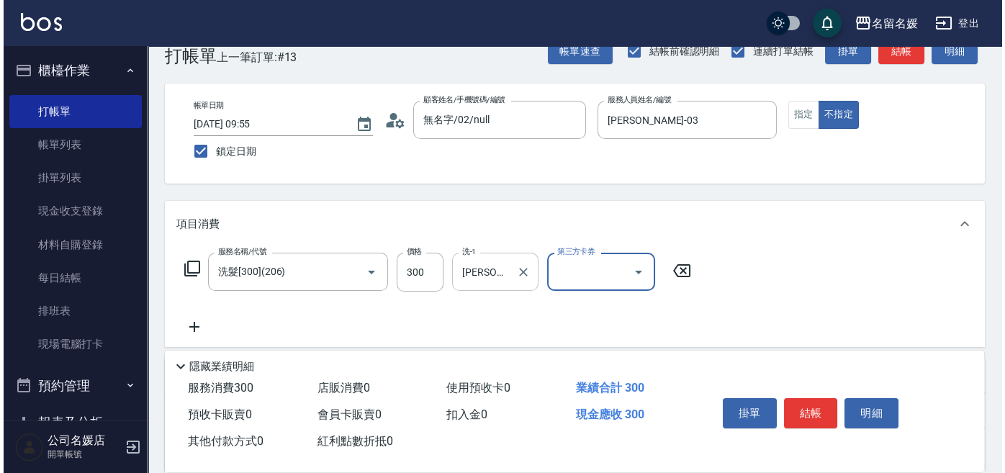
scroll to position [65, 0]
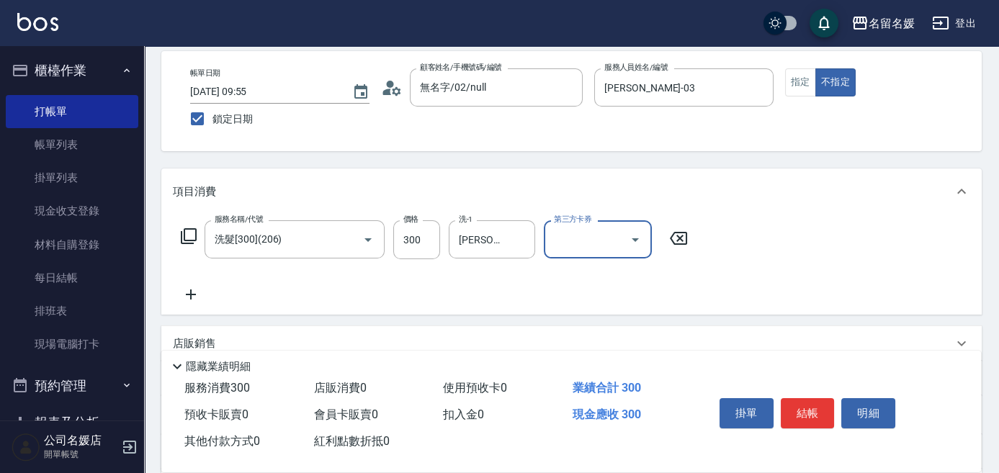
click at [194, 294] on icon at bounding box center [191, 295] width 10 height 10
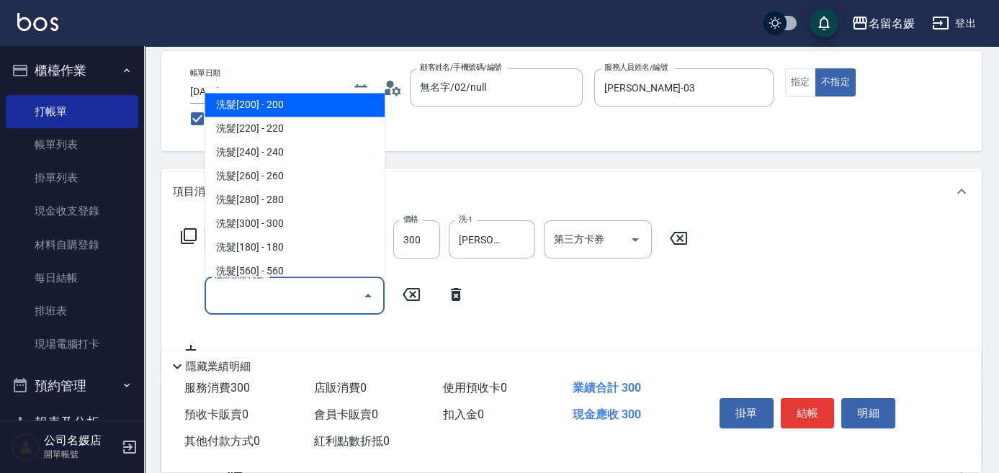
click at [248, 293] on input "服務名稱/代號" at bounding box center [283, 295] width 145 height 25
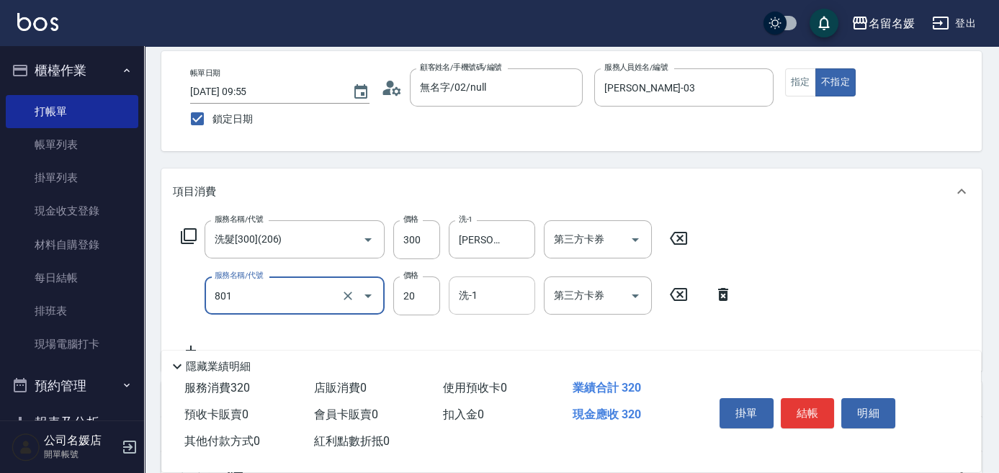
click at [498, 297] on input "洗-1" at bounding box center [491, 295] width 73 height 25
type input "潤絲(801)"
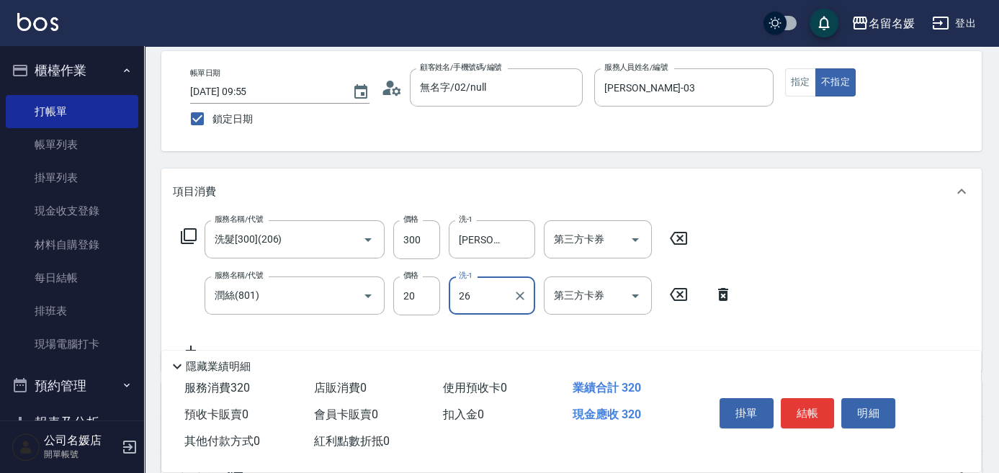
type input "[PERSON_NAME]-26"
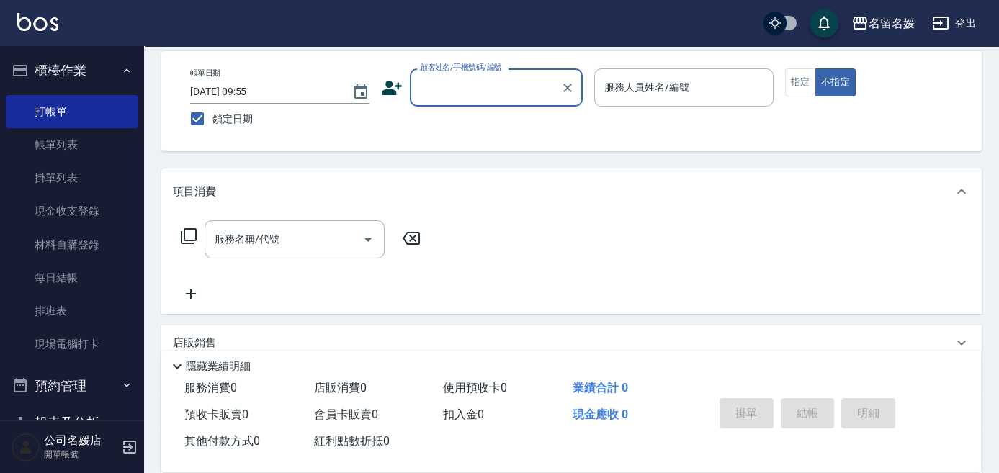
click at [493, 76] on input "顧客姓名/手機號碼/編號" at bounding box center [485, 87] width 138 height 25
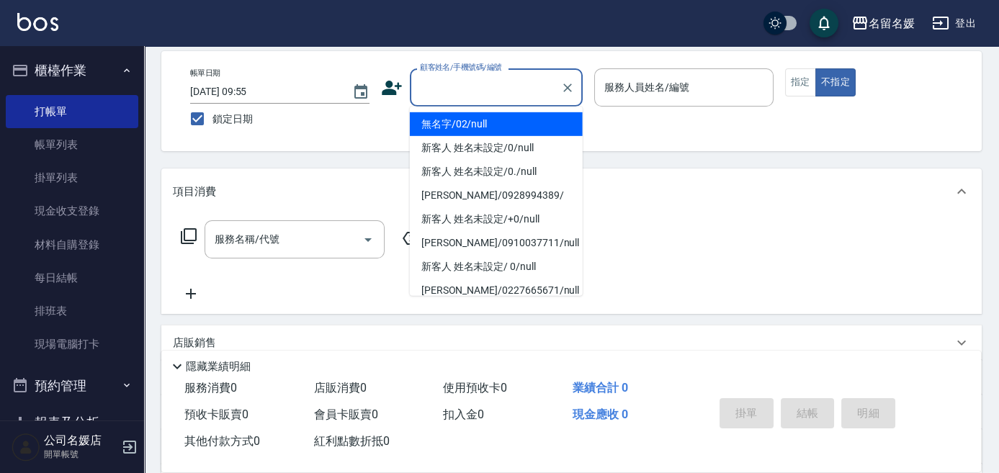
click at [491, 124] on li "無名字/02/null" at bounding box center [496, 124] width 173 height 24
click at [645, 75] on input "服務人員姓名/編號" at bounding box center [684, 87] width 166 height 25
type input "無名字/02/null"
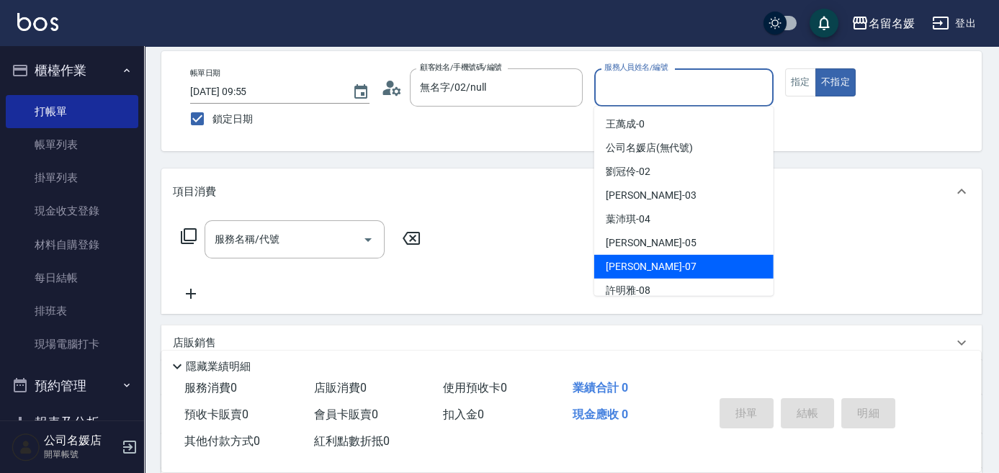
drag, startPoint x: 647, startPoint y: 265, endPoint x: 577, endPoint y: 278, distance: 71.8
click at [647, 264] on span "[PERSON_NAME] -07" at bounding box center [651, 266] width 91 height 15
type input "[PERSON_NAME]-07"
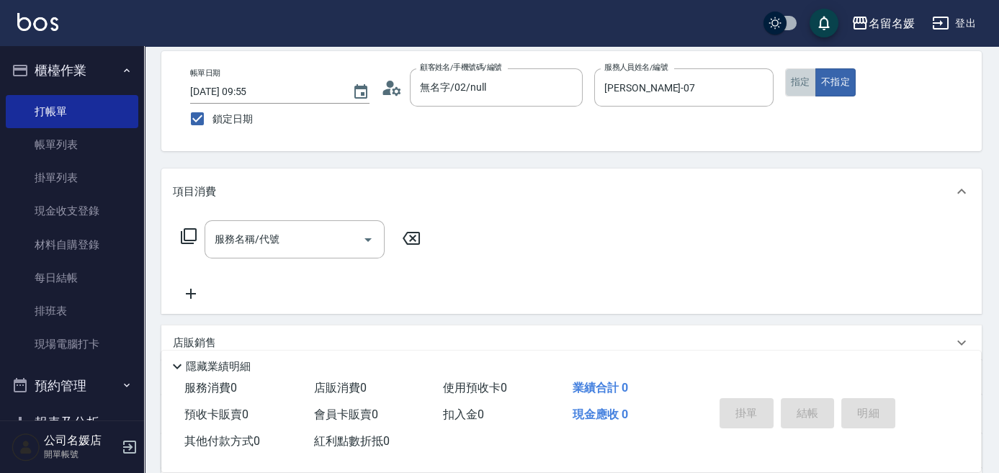
drag, startPoint x: 802, startPoint y: 86, endPoint x: 718, endPoint y: 141, distance: 100.3
click at [802, 85] on button "指定" at bounding box center [800, 82] width 31 height 28
click at [188, 235] on icon at bounding box center [188, 236] width 17 height 17
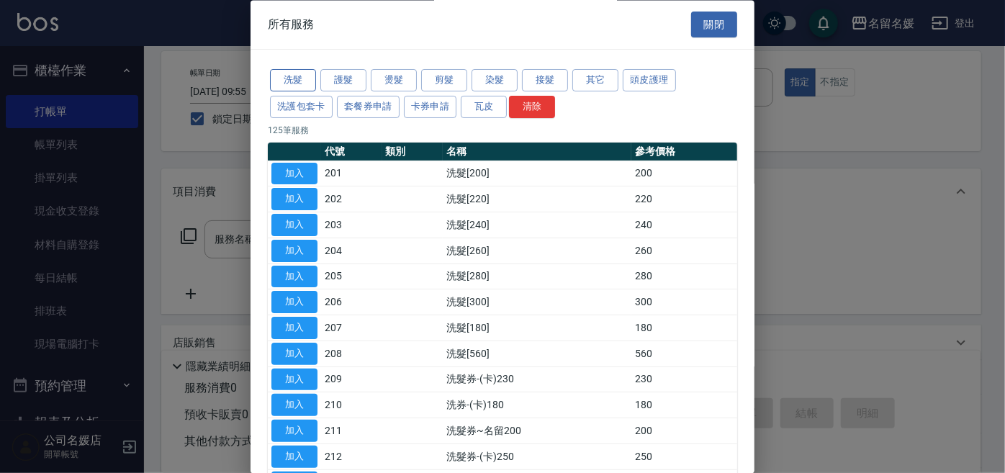
click at [300, 76] on button "洗髮" at bounding box center [293, 81] width 46 height 22
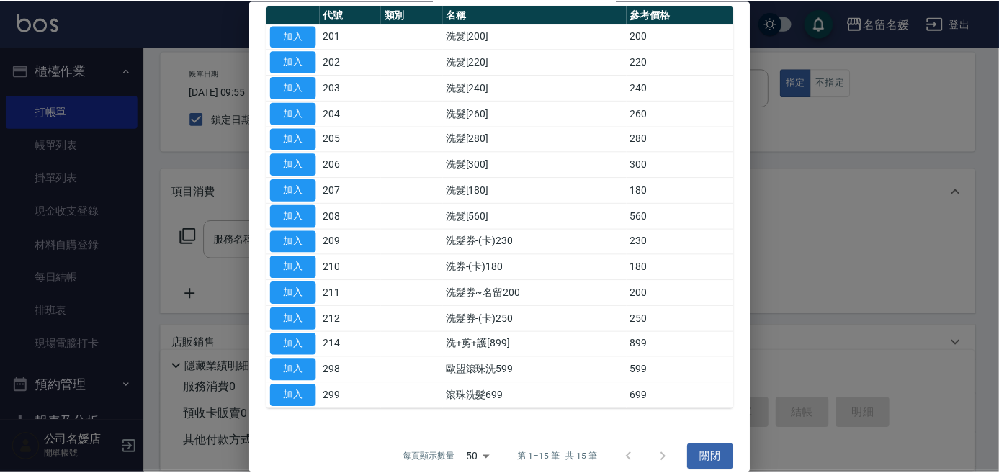
scroll to position [150, 0]
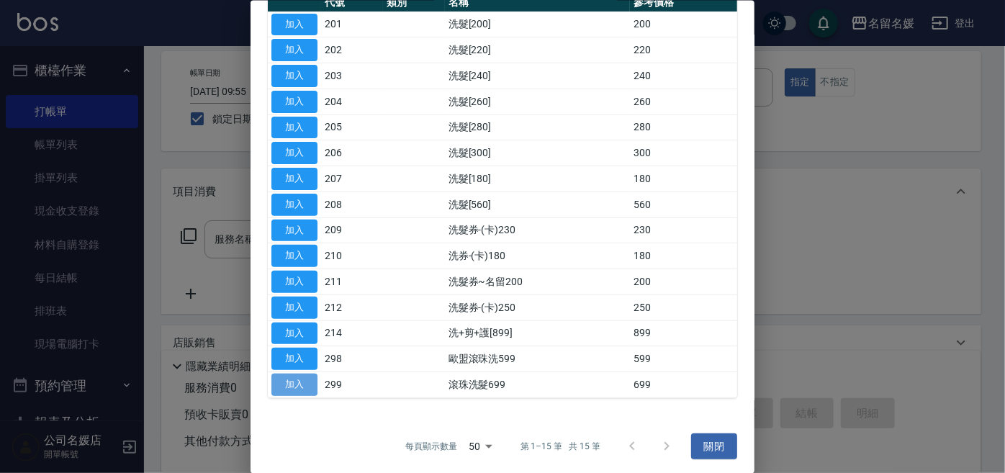
click at [287, 377] on button "加入" at bounding box center [295, 385] width 46 height 22
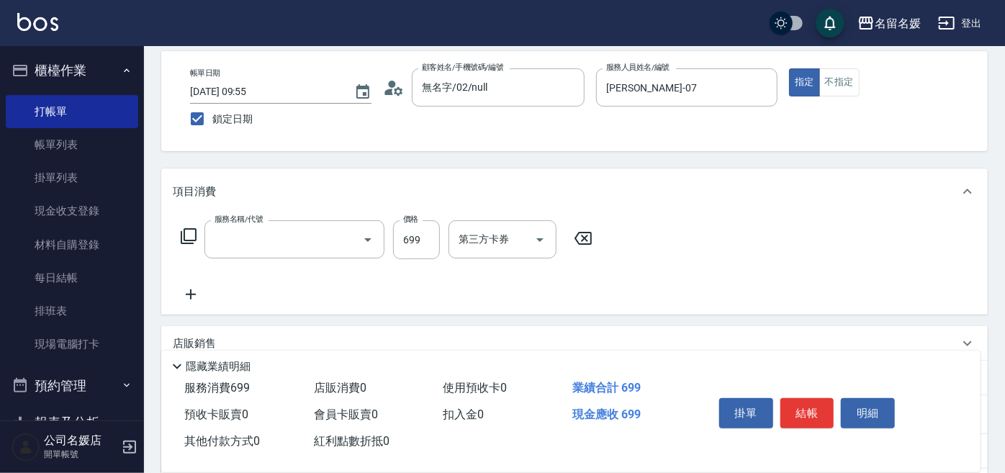
type input "滾珠洗髮699(299)"
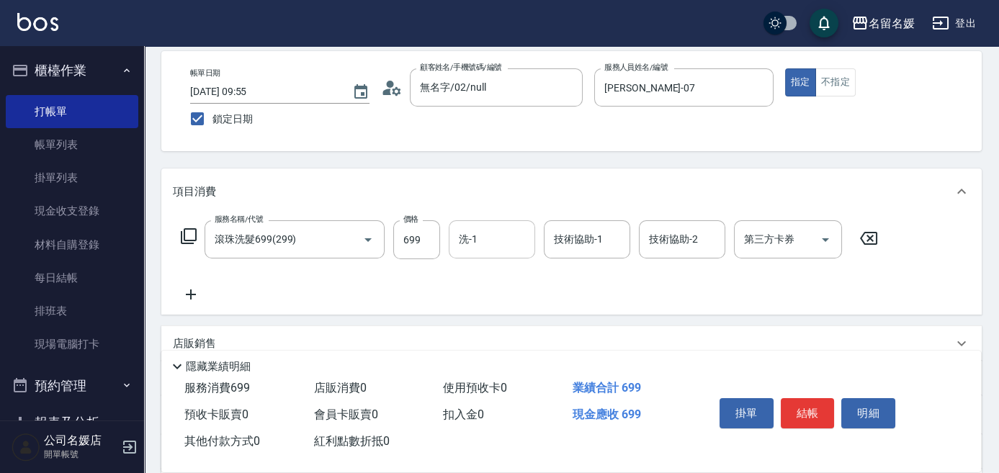
click at [491, 243] on input "洗-1" at bounding box center [491, 239] width 73 height 25
click at [504, 269] on div "yun -28" at bounding box center [492, 276] width 86 height 24
type input "yun-28"
click at [589, 239] on div "技術協助-1 技術協助-1" at bounding box center [587, 239] width 86 height 38
click at [588, 272] on div "yun -28" at bounding box center [587, 276] width 86 height 24
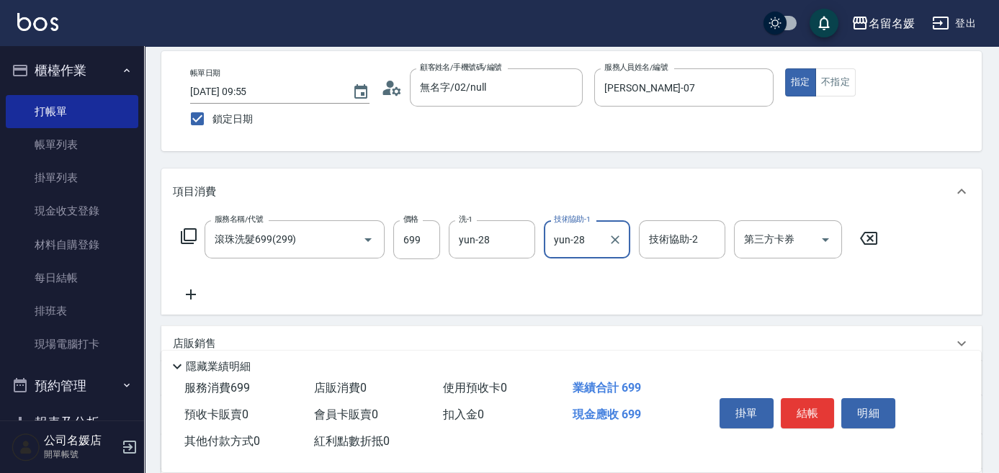
type input "yun-28"
click at [186, 237] on icon at bounding box center [188, 236] width 17 height 17
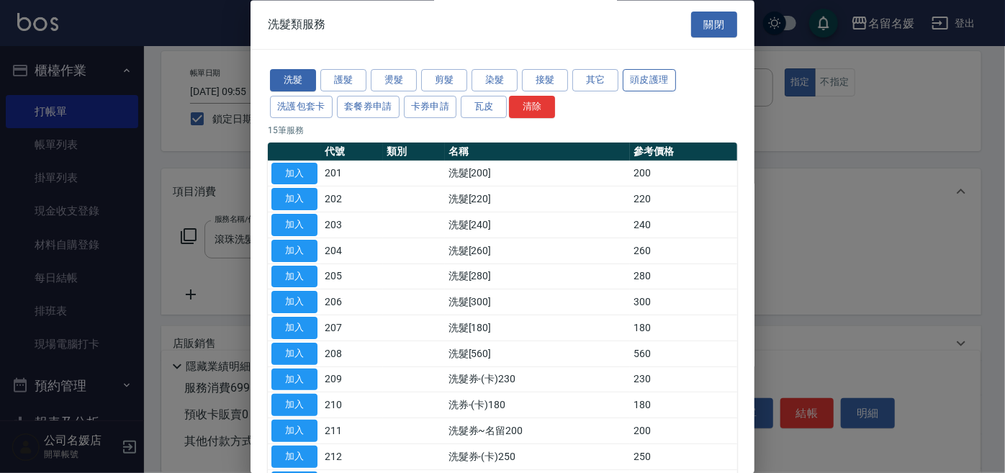
click at [645, 80] on button "頭皮護理" at bounding box center [649, 81] width 53 height 22
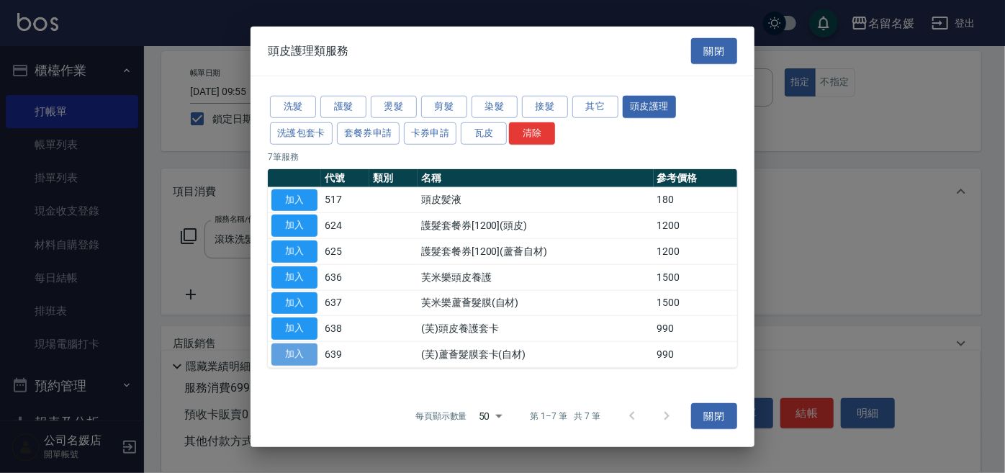
click at [301, 356] on button "加入" at bounding box center [295, 355] width 46 height 22
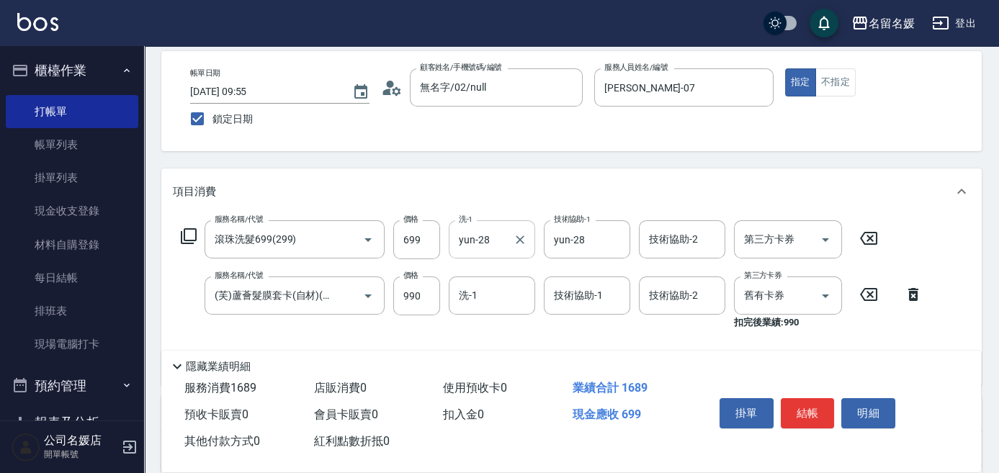
scroll to position [196, 0]
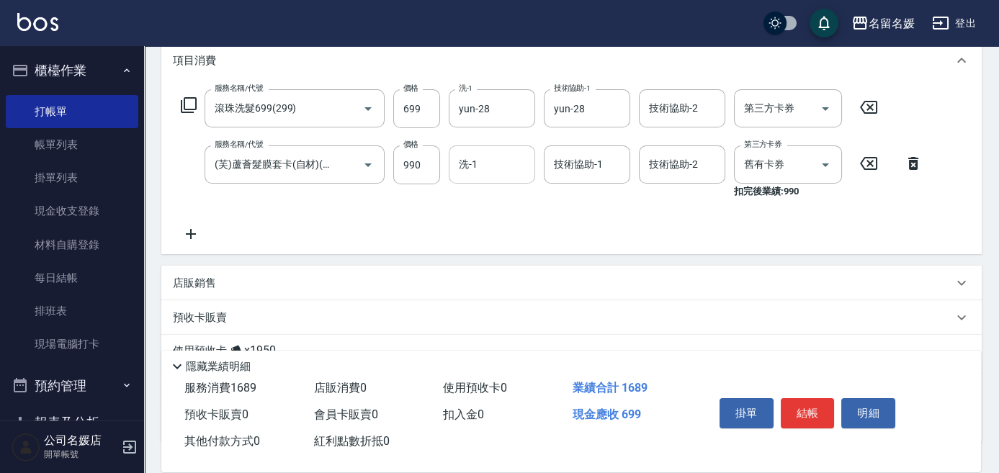
click at [505, 162] on input "洗-1" at bounding box center [491, 164] width 73 height 25
click at [507, 194] on div "yun -28" at bounding box center [492, 201] width 86 height 24
type input "yun-28"
click at [586, 158] on div "技術協助-1 技術協助-1" at bounding box center [587, 164] width 86 height 38
drag, startPoint x: 593, startPoint y: 199, endPoint x: 727, endPoint y: 180, distance: 135.3
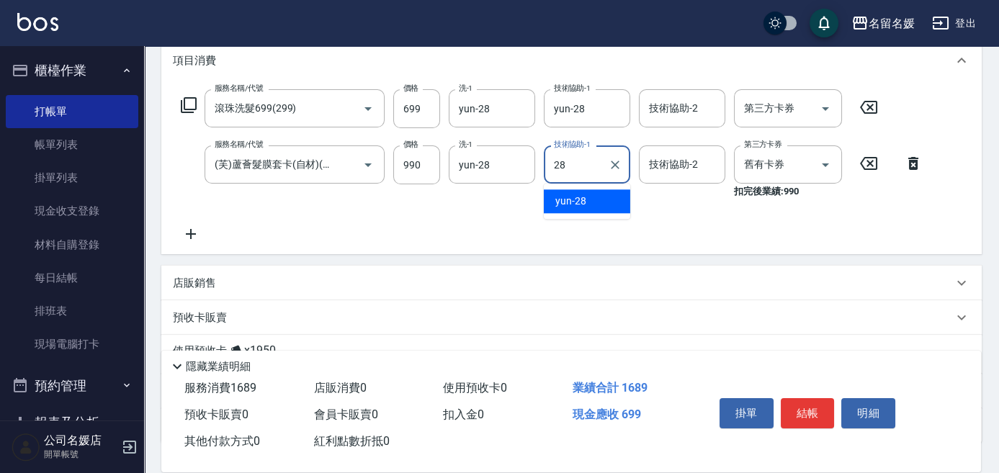
click at [599, 197] on div "yun -28" at bounding box center [587, 201] width 86 height 24
type input "yun-28"
click at [755, 168] on input "舊有卡券" at bounding box center [767, 164] width 55 height 25
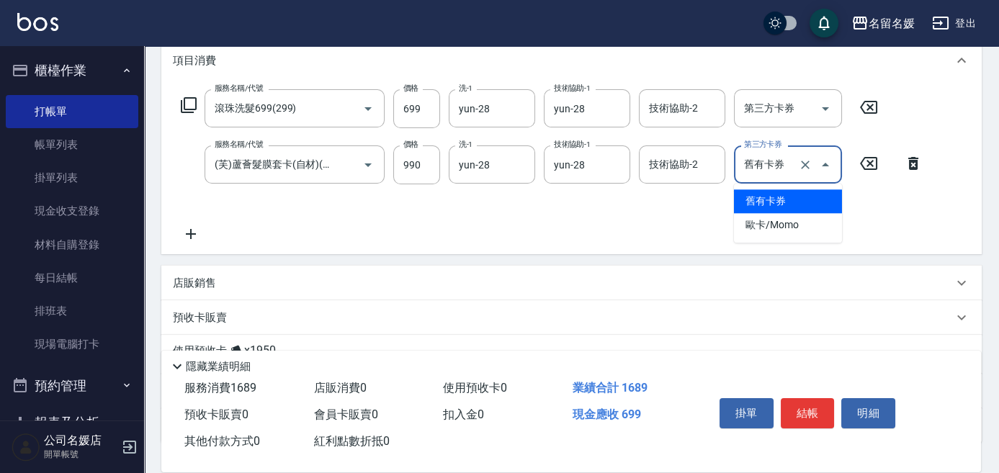
click at [771, 199] on span "舊有卡券" at bounding box center [788, 201] width 108 height 24
click at [192, 101] on icon at bounding box center [188, 105] width 17 height 17
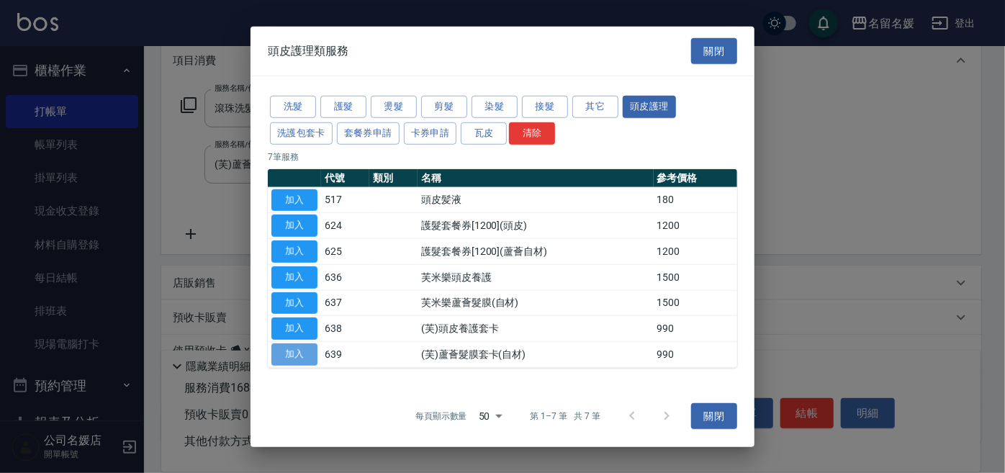
click at [294, 355] on button "加入" at bounding box center [295, 355] width 46 height 22
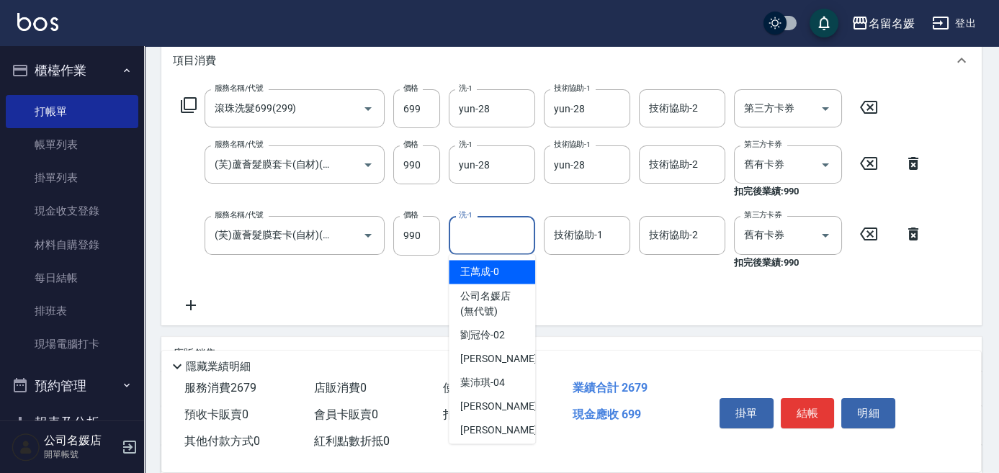
click at [474, 224] on input "洗-1" at bounding box center [491, 235] width 73 height 25
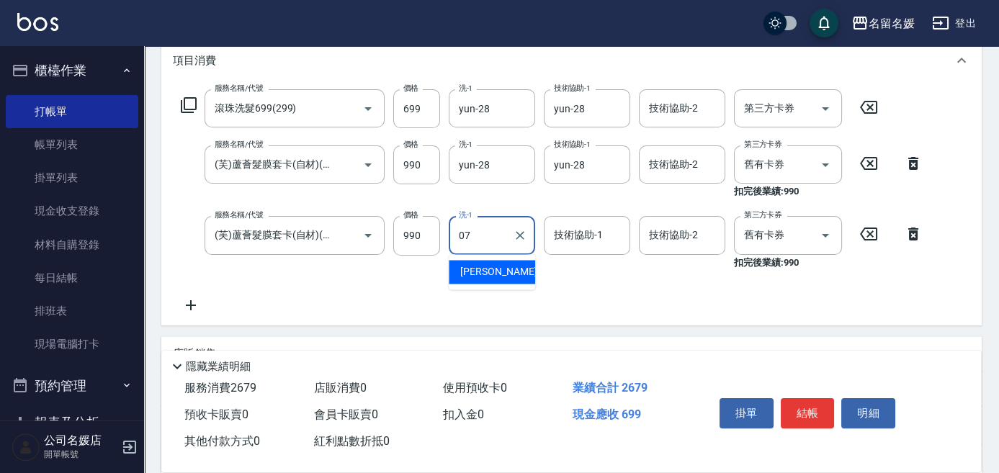
click at [491, 274] on span "[PERSON_NAME] -07" at bounding box center [505, 271] width 91 height 15
type input "[PERSON_NAME]-07"
click at [570, 243] on input "技術協助-1" at bounding box center [586, 235] width 73 height 25
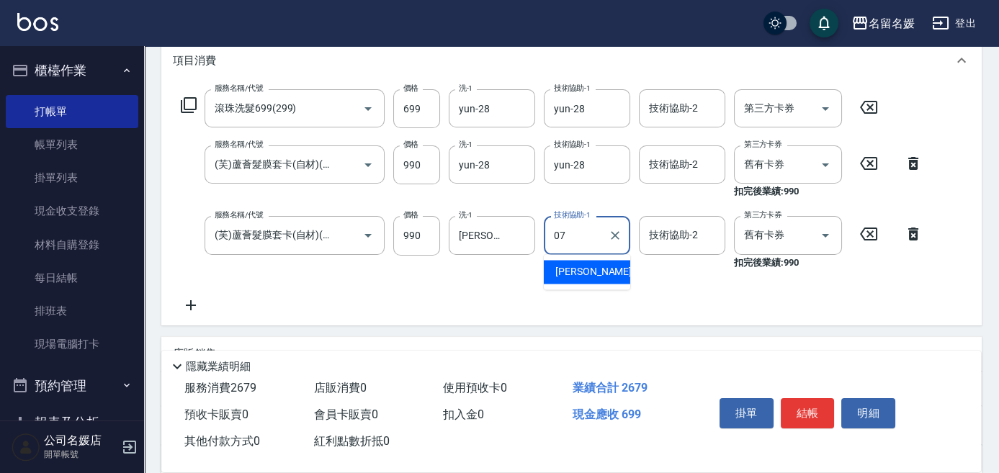
click at [578, 270] on span "[PERSON_NAME] -07" at bounding box center [600, 271] width 91 height 15
type input "[PERSON_NAME]-07"
click at [777, 241] on input "舊有卡券" at bounding box center [767, 235] width 55 height 25
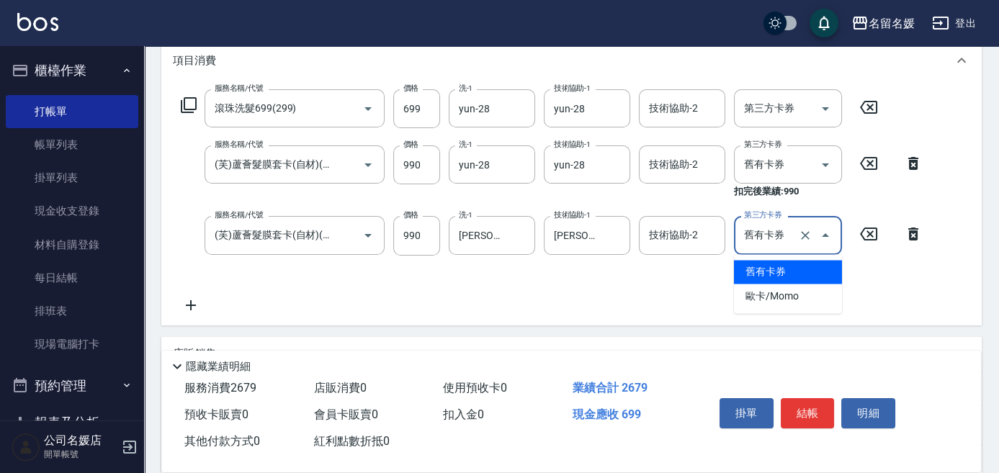
click at [781, 266] on span "舊有卡券" at bounding box center [788, 272] width 108 height 24
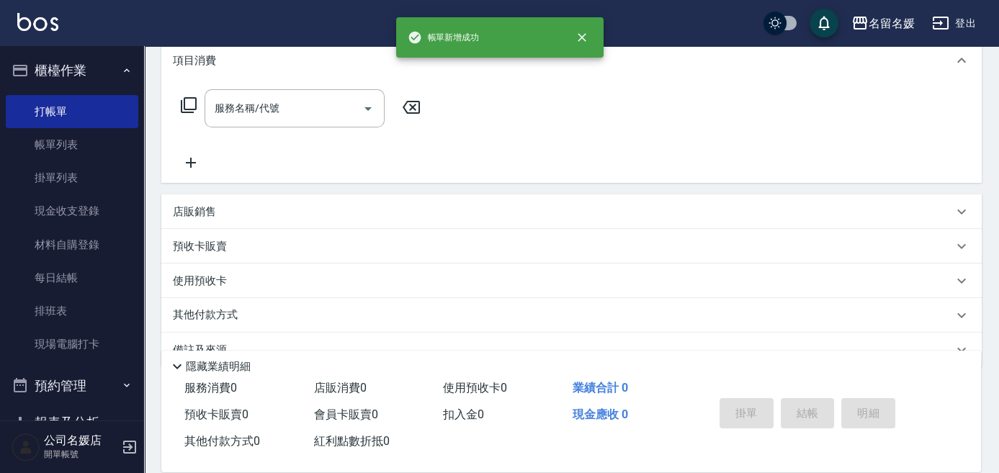
scroll to position [0, 0]
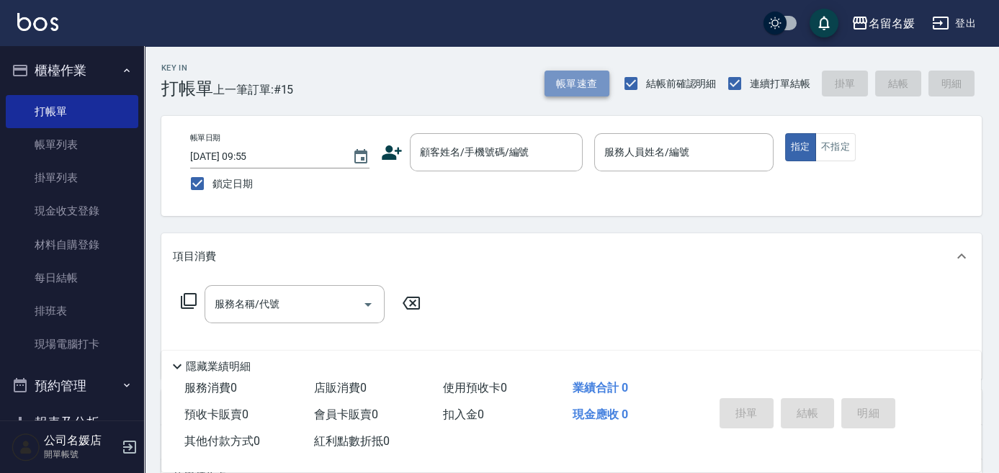
click at [568, 89] on button "帳單速查" at bounding box center [576, 84] width 65 height 27
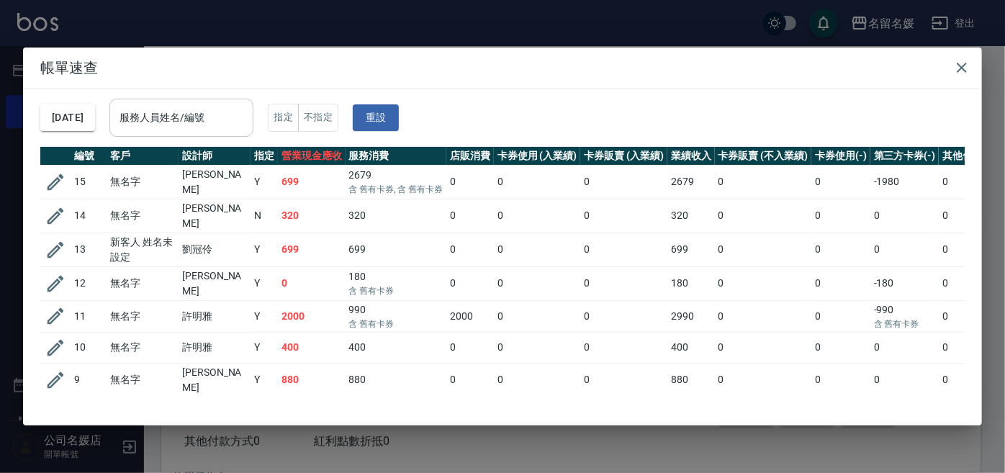
click at [218, 127] on input "服務人員姓名/編號" at bounding box center [181, 117] width 131 height 25
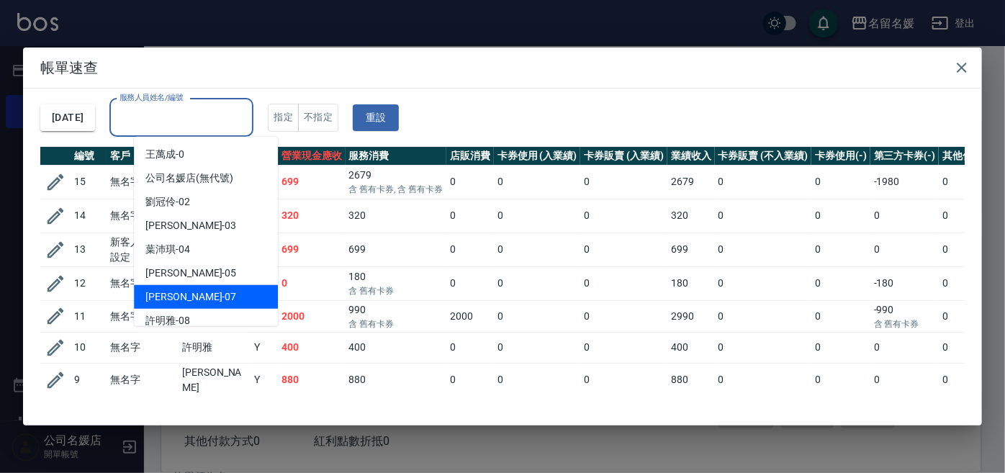
click at [186, 291] on span "[PERSON_NAME] -07" at bounding box center [190, 297] width 91 height 15
type input "[PERSON_NAME]-07"
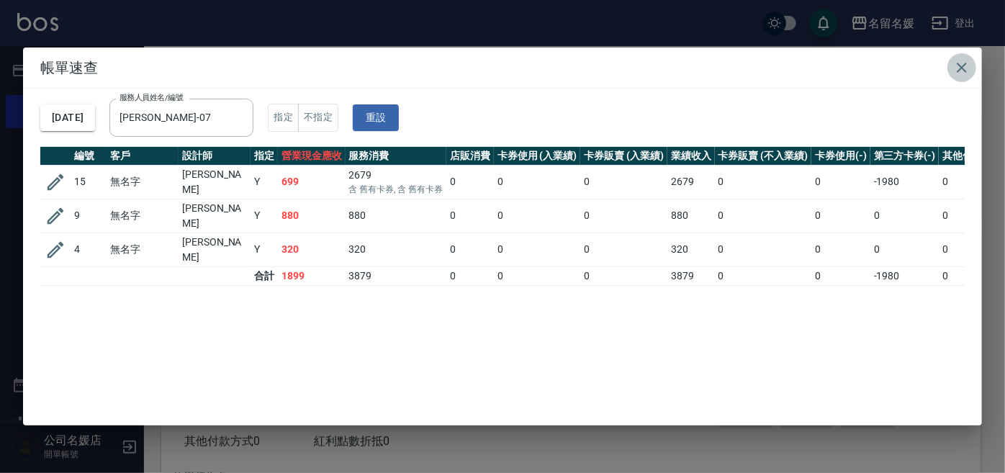
click at [961, 70] on icon "button" at bounding box center [962, 67] width 17 height 17
